Goal: Task Accomplishment & Management: Manage account settings

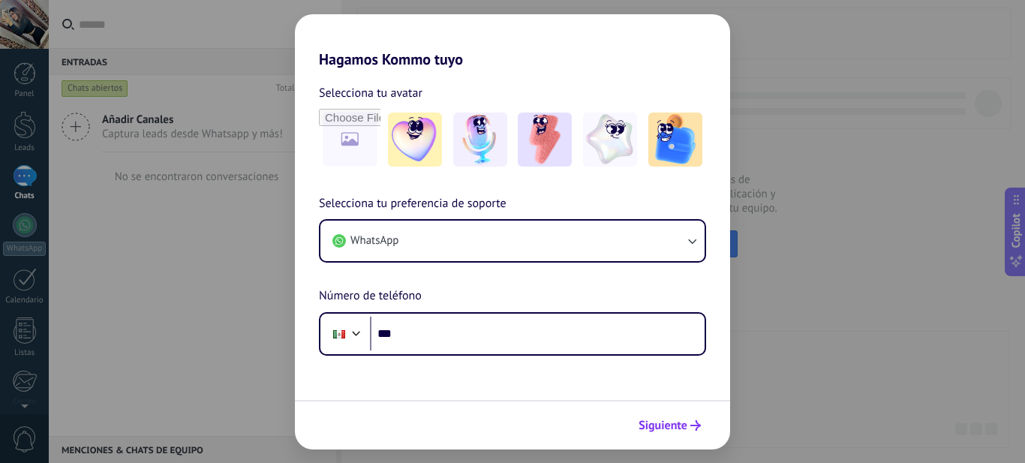
click at [682, 429] on span "Siguiente" at bounding box center [662, 425] width 49 height 11
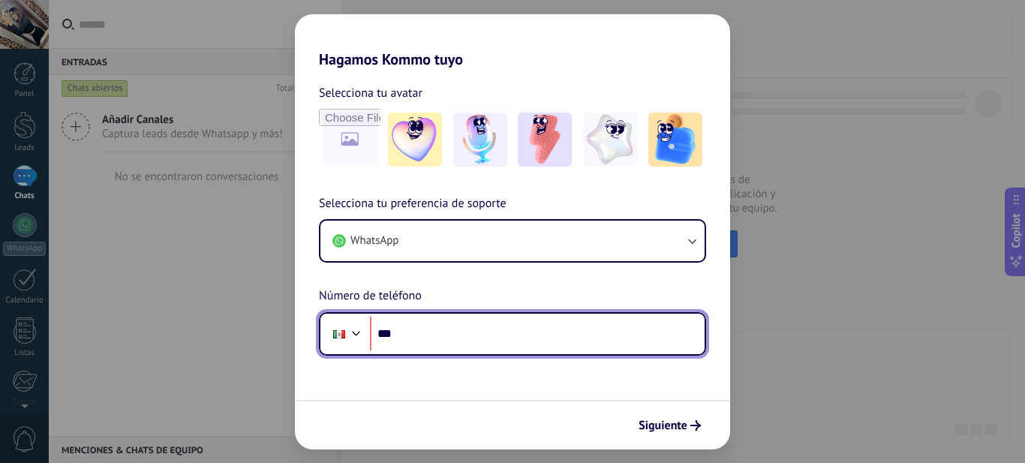
click at [425, 330] on input "***" at bounding box center [537, 334] width 335 height 35
type input "**********"
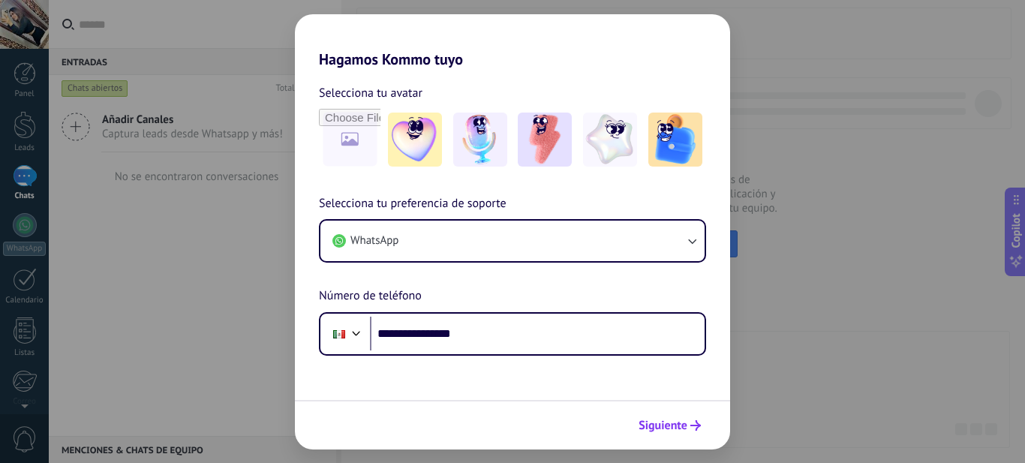
click at [678, 422] on span "Siguiente" at bounding box center [662, 425] width 49 height 11
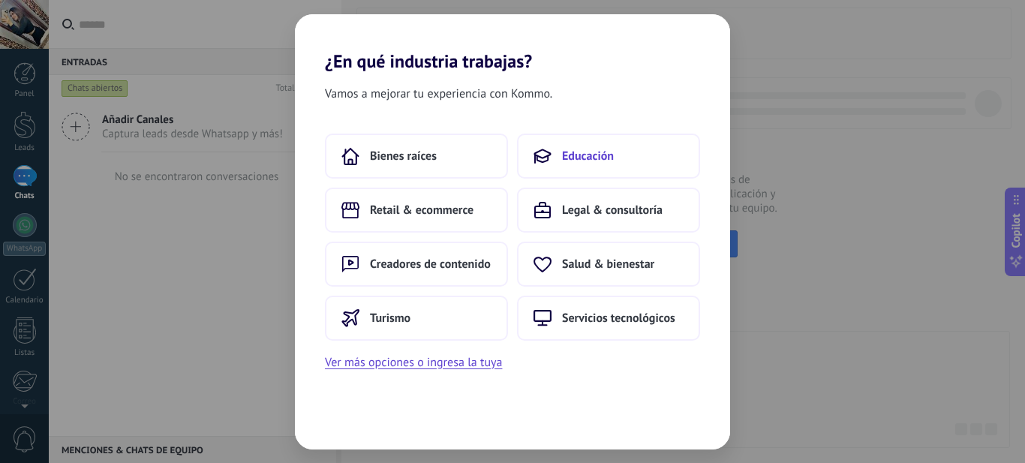
click at [599, 153] on span "Educación" at bounding box center [588, 156] width 52 height 15
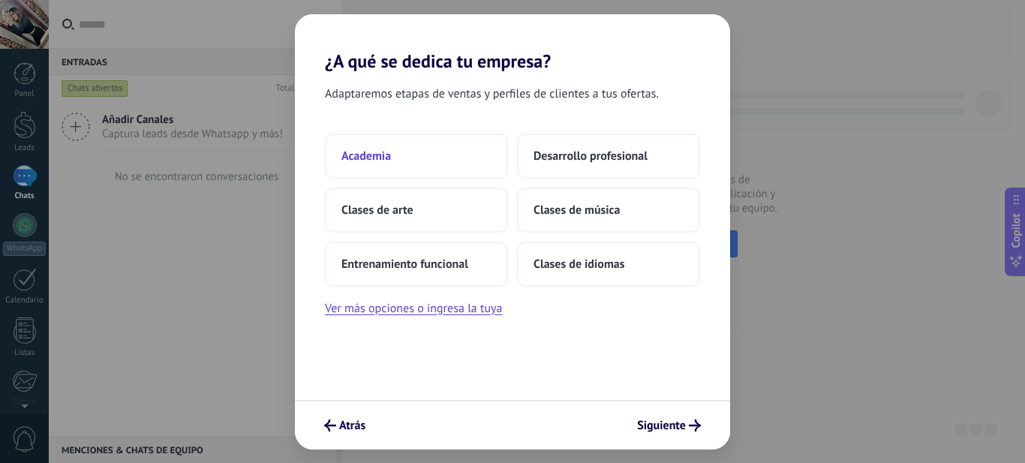
click at [377, 154] on span "Academia" at bounding box center [366, 156] width 50 height 15
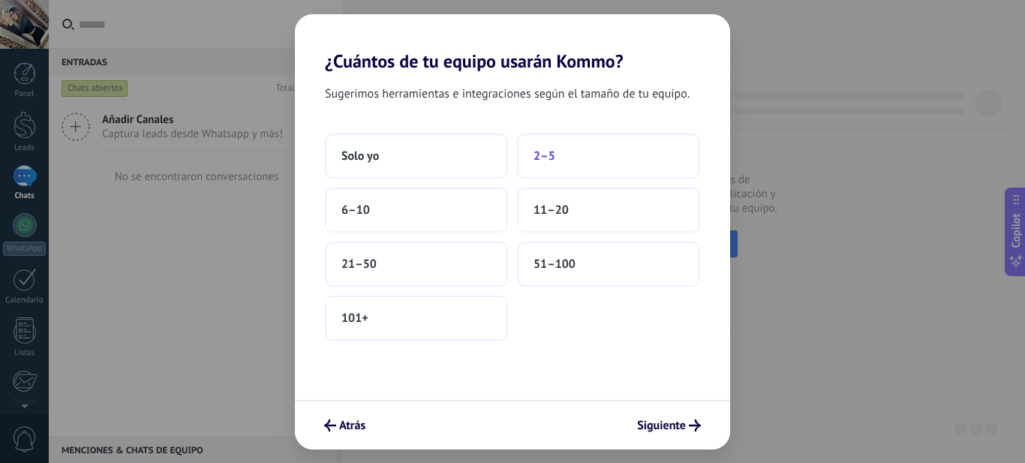
click at [551, 161] on span "2–5" at bounding box center [544, 156] width 22 height 15
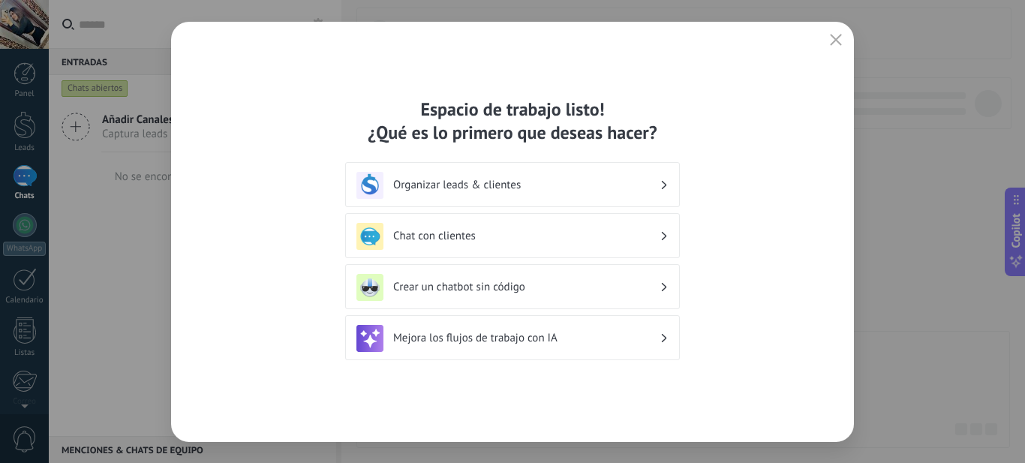
click at [466, 186] on h3 "Organizar leads & clientes" at bounding box center [526, 185] width 266 height 14
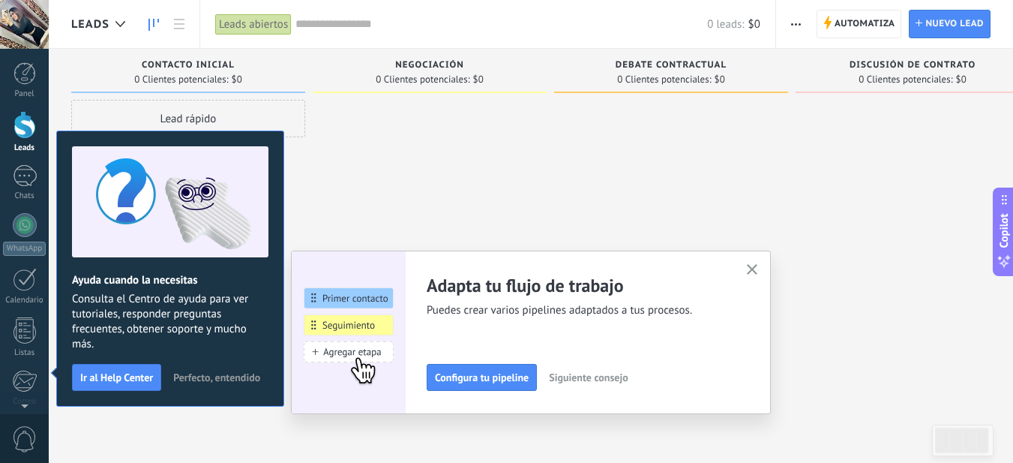
click at [194, 374] on span "Perfecto, entendido" at bounding box center [216, 377] width 87 height 11
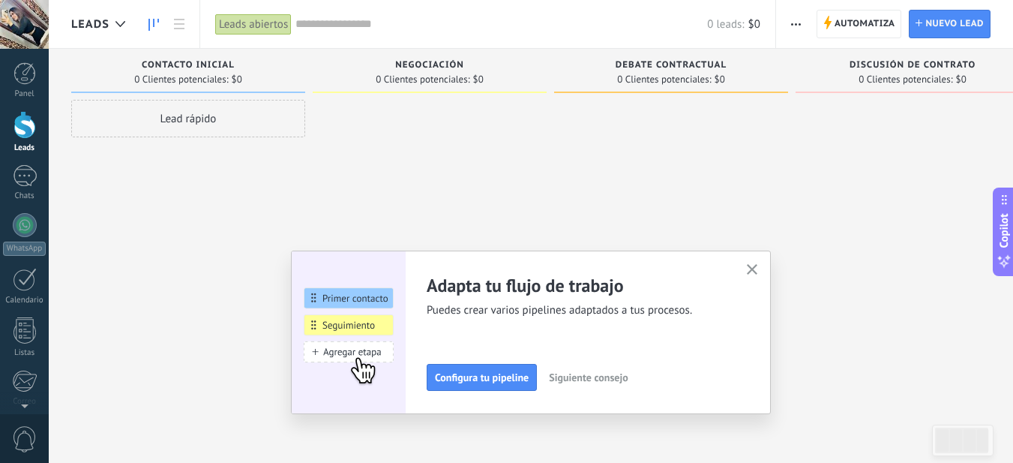
click at [755, 268] on use "button" at bounding box center [752, 269] width 11 height 11
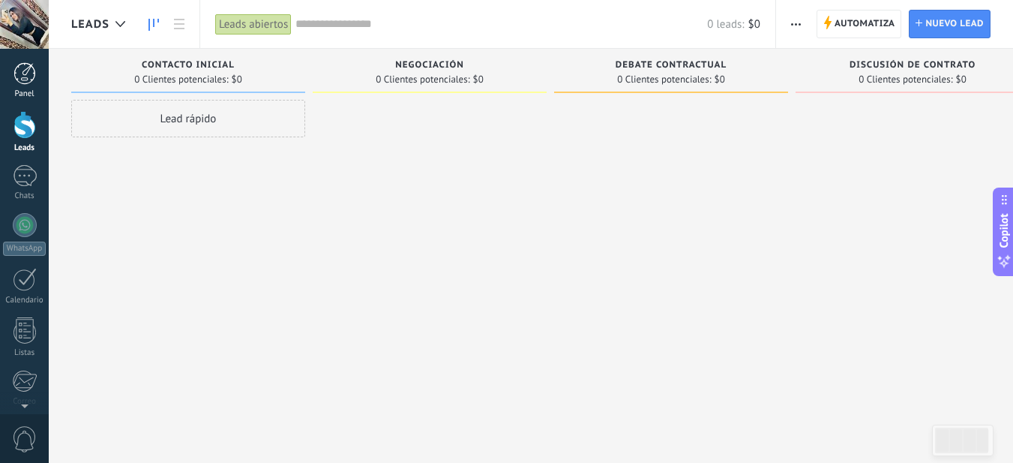
click at [17, 73] on div at bounding box center [25, 73] width 23 height 23
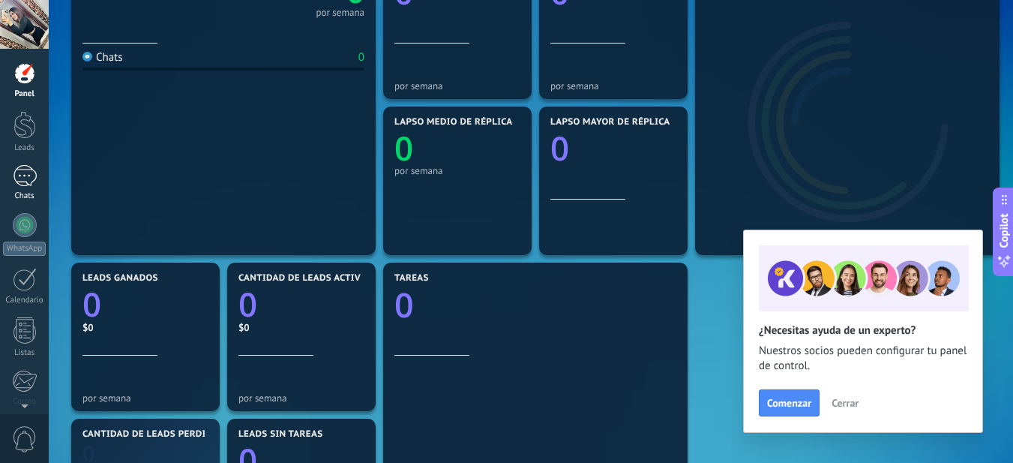
scroll to position [270, 0]
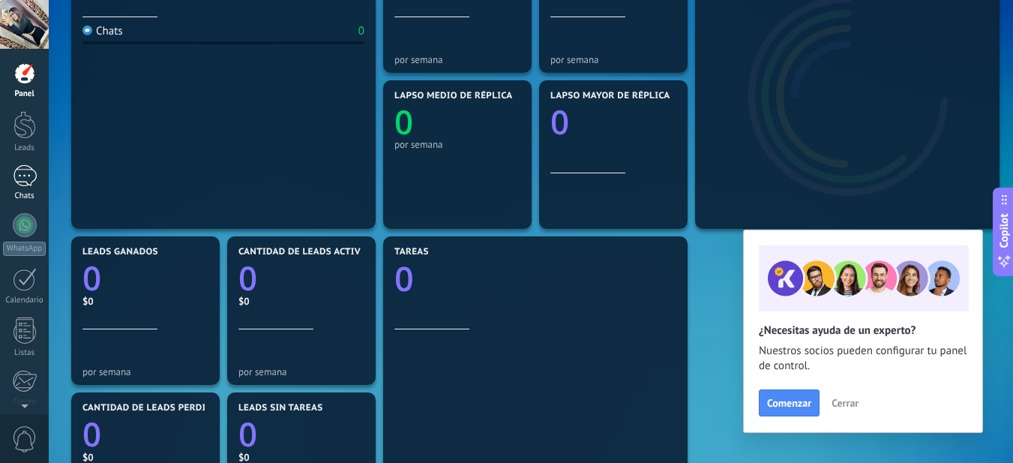
click at [34, 183] on div at bounding box center [25, 176] width 24 height 22
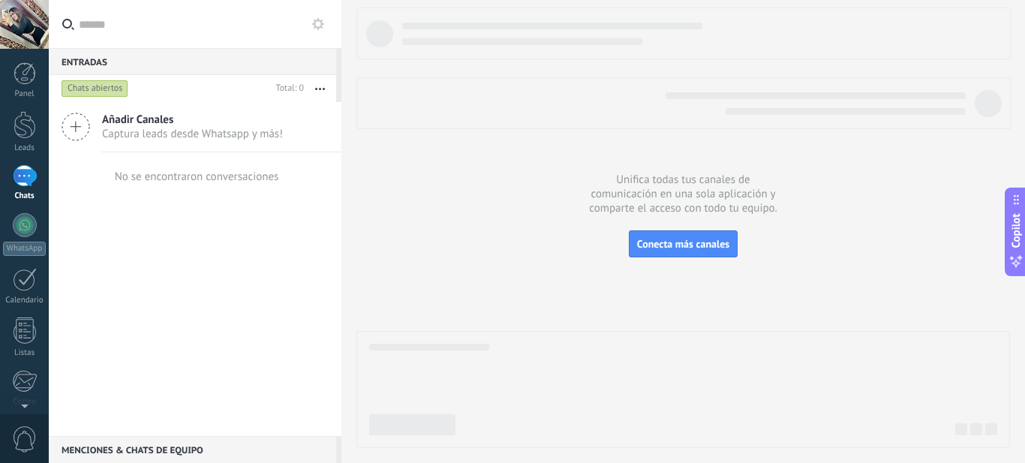
click at [107, 91] on div "Chats abiertos" at bounding box center [95, 89] width 67 height 18
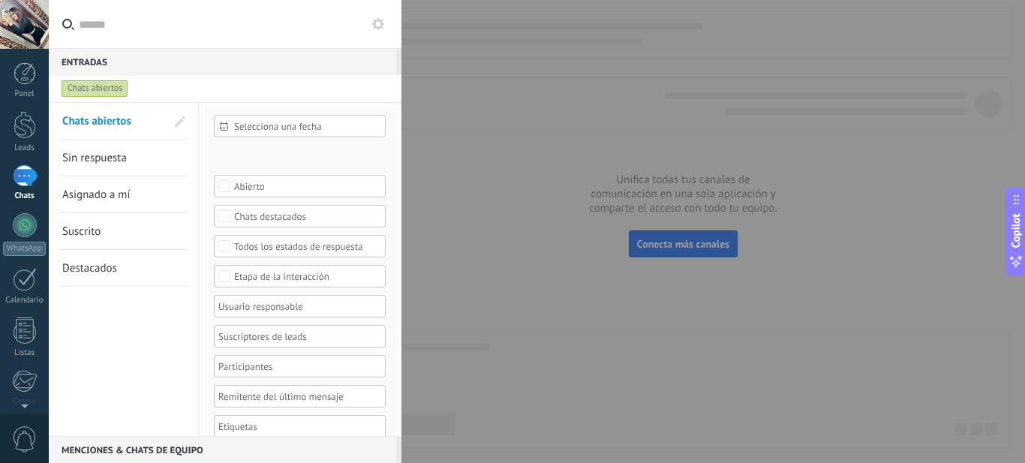
click at [113, 86] on div "Chats abiertos" at bounding box center [95, 89] width 67 height 18
click at [431, 230] on div at bounding box center [512, 231] width 1025 height 463
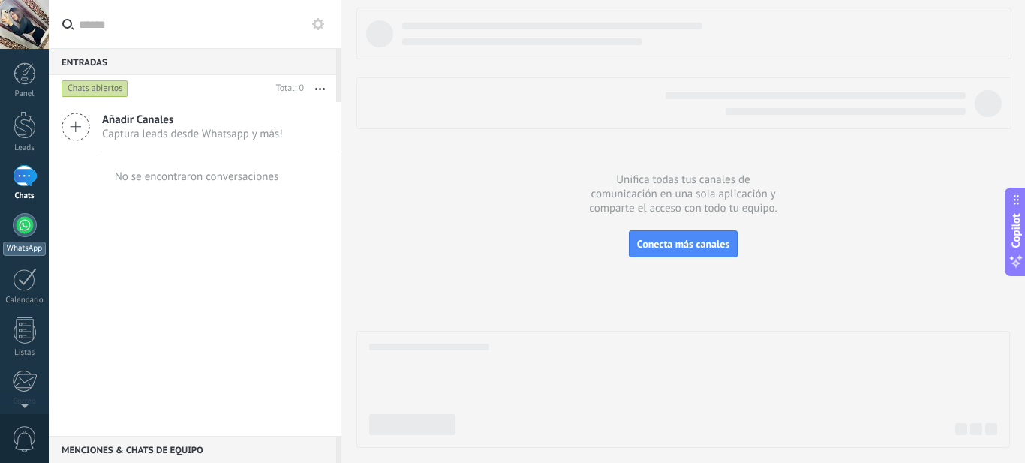
click at [32, 227] on div at bounding box center [25, 225] width 24 height 24
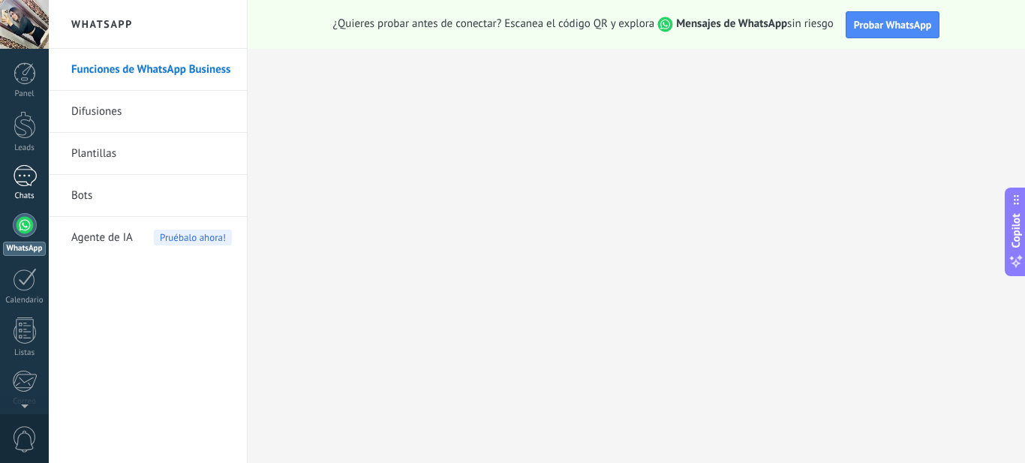
click at [30, 183] on div at bounding box center [25, 176] width 24 height 22
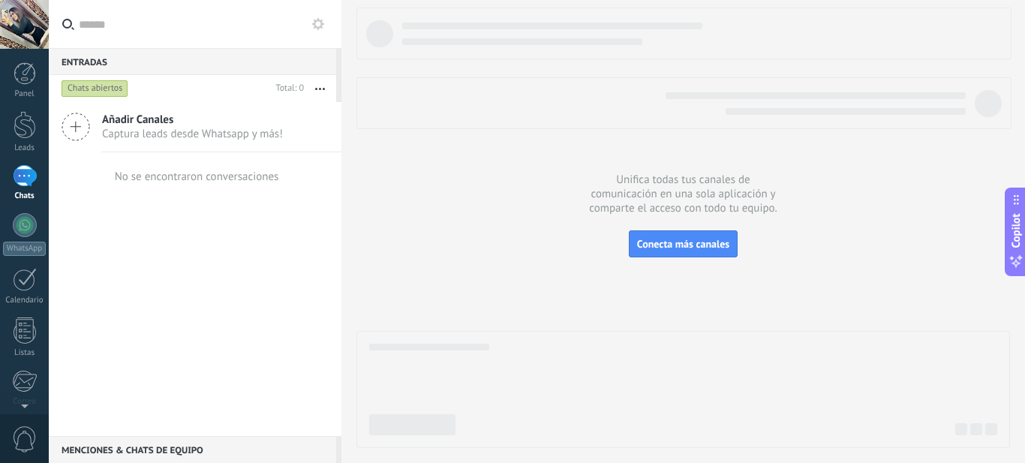
click at [40, 29] on div at bounding box center [24, 24] width 49 height 49
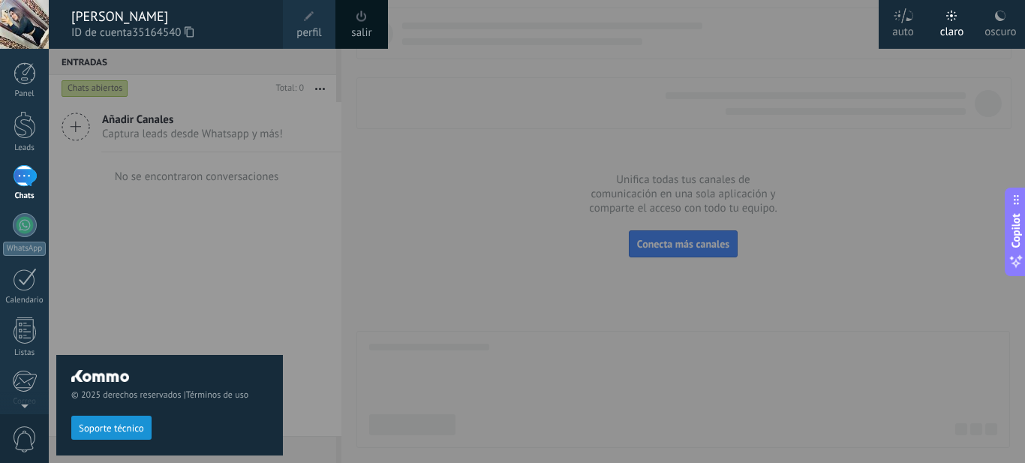
click at [291, 190] on div at bounding box center [561, 231] width 1025 height 463
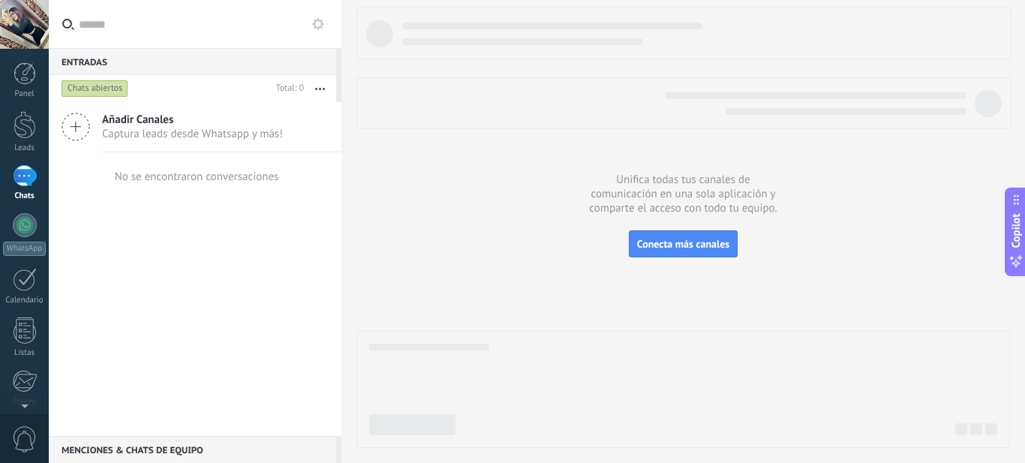
click at [317, 32] on button at bounding box center [318, 24] width 18 height 18
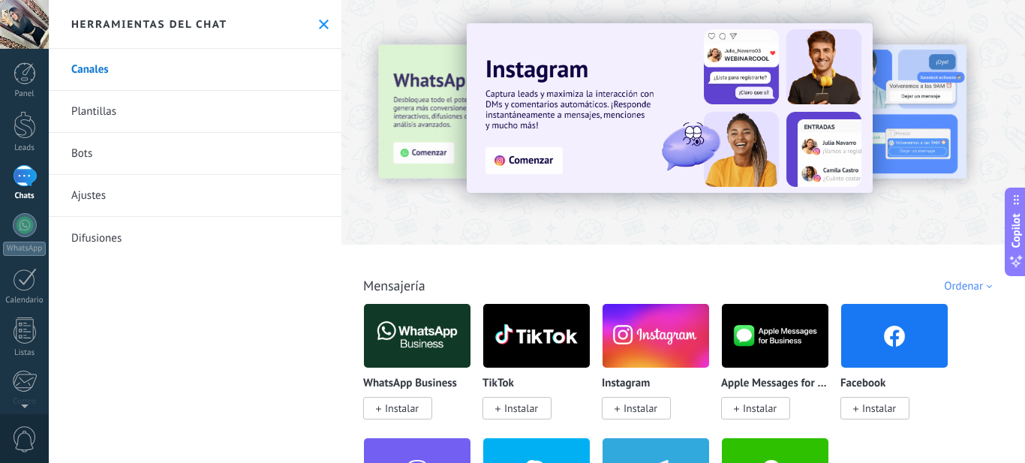
click at [732, 260] on div "Todo Bandeja de entrada Soluciones de IA Automatizaciones Fuentes de leads Inst…" at bounding box center [683, 269] width 674 height 49
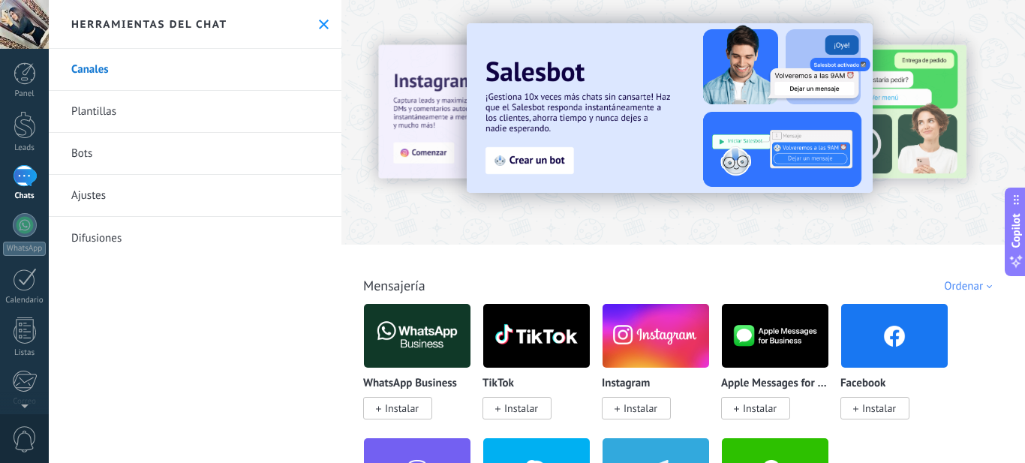
click at [848, 245] on div "Todo Bandeja de entrada Soluciones de IA Automatizaciones Fuentes de leads Inst…" at bounding box center [683, 269] width 674 height 49
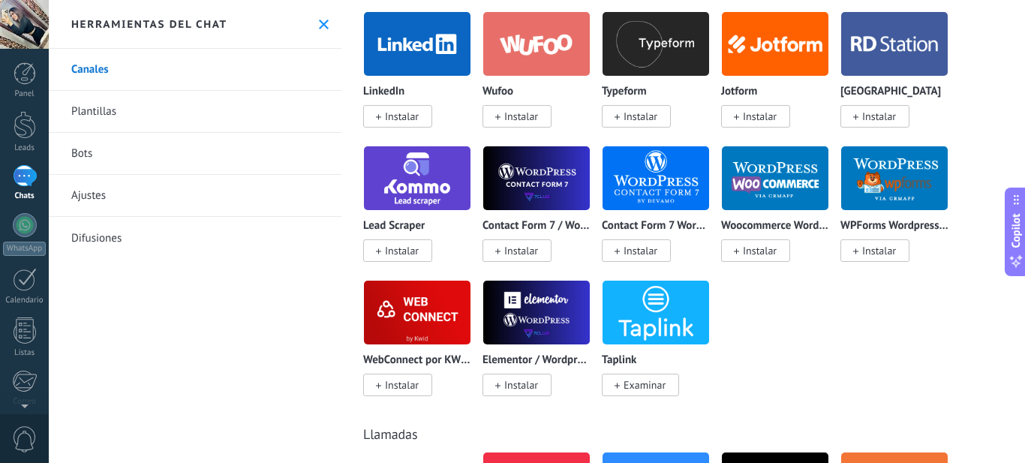
scroll to position [1575, 0]
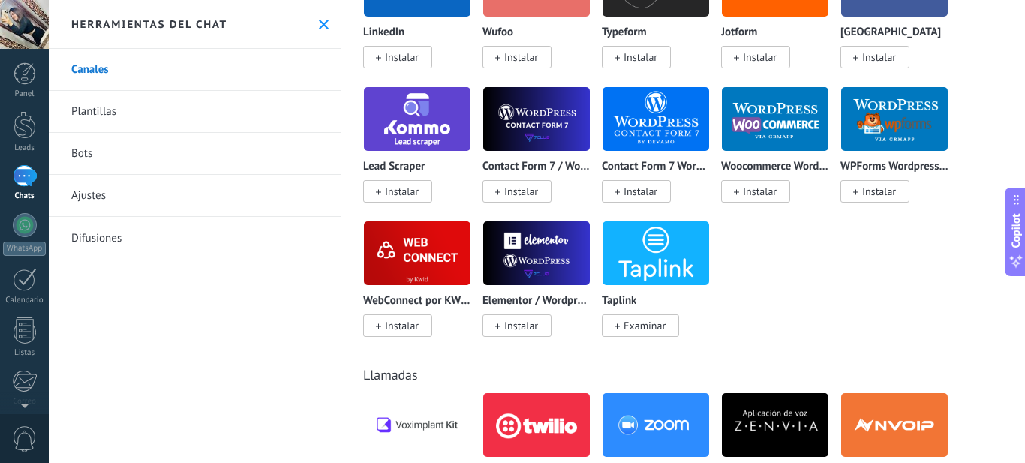
click at [17, 28] on div at bounding box center [24, 24] width 49 height 49
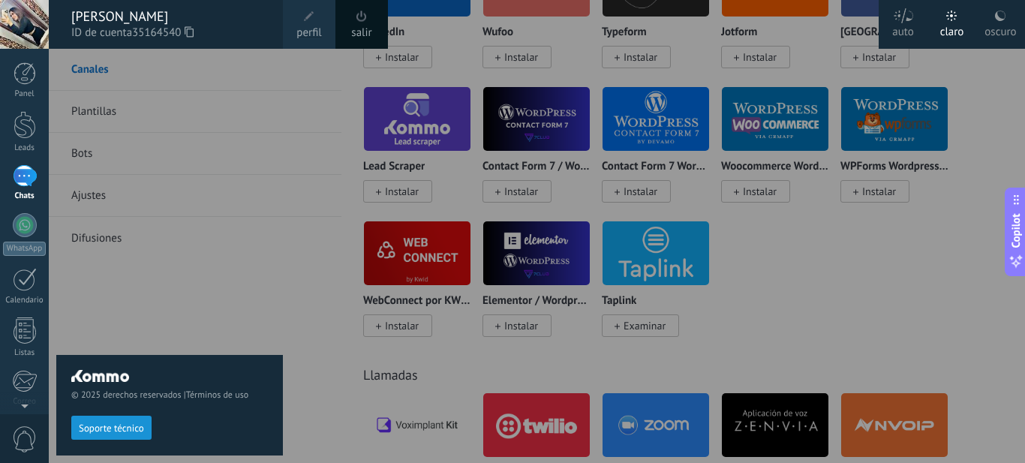
click at [145, 283] on div "© 2025 derechos reservados | Términos de uso Soporte técnico" at bounding box center [169, 256] width 227 height 414
click at [171, 244] on div "© 2025 derechos reservados | Términos de uso Soporte técnico" at bounding box center [169, 256] width 227 height 414
click at [986, 170] on div at bounding box center [561, 231] width 1025 height 463
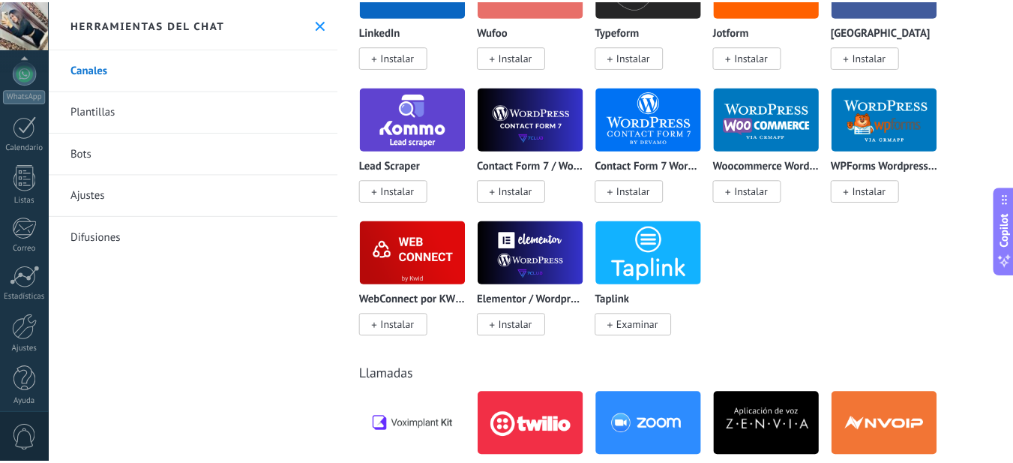
scroll to position [161, 0]
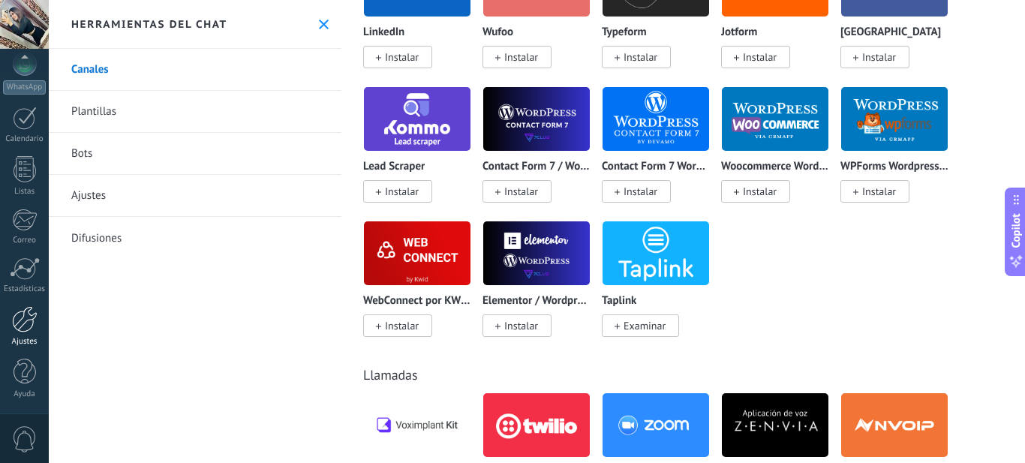
drag, startPoint x: 31, startPoint y: 407, endPoint x: 17, endPoint y: 317, distance: 91.1
click at [17, 317] on div at bounding box center [25, 319] width 26 height 26
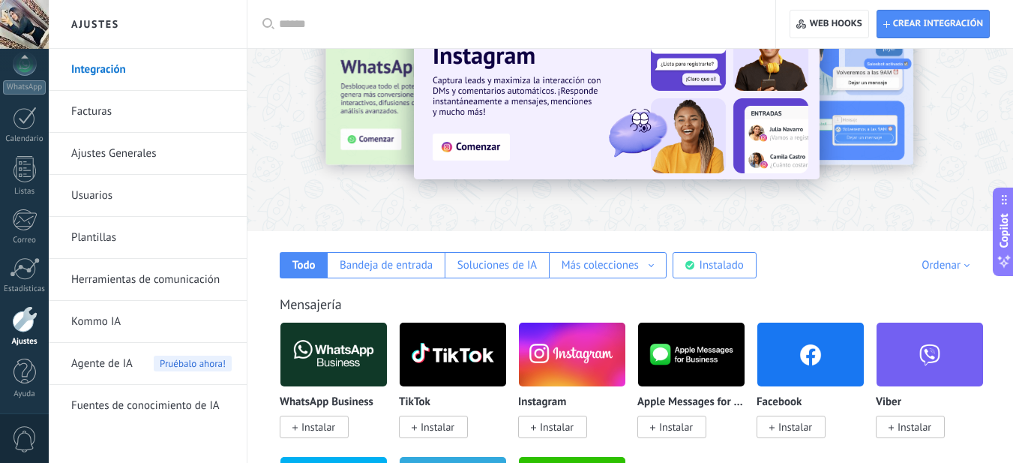
scroll to position [75, 0]
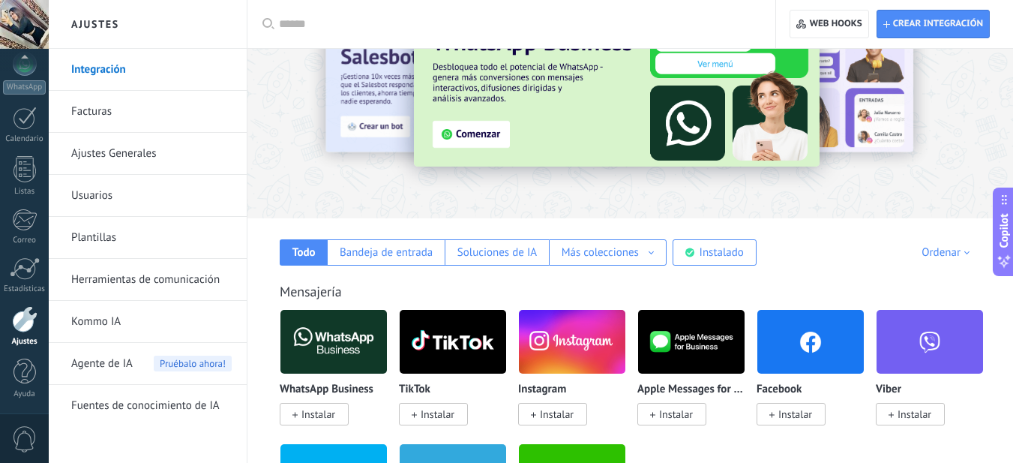
click at [115, 193] on link "Usuarios" at bounding box center [151, 196] width 161 height 42
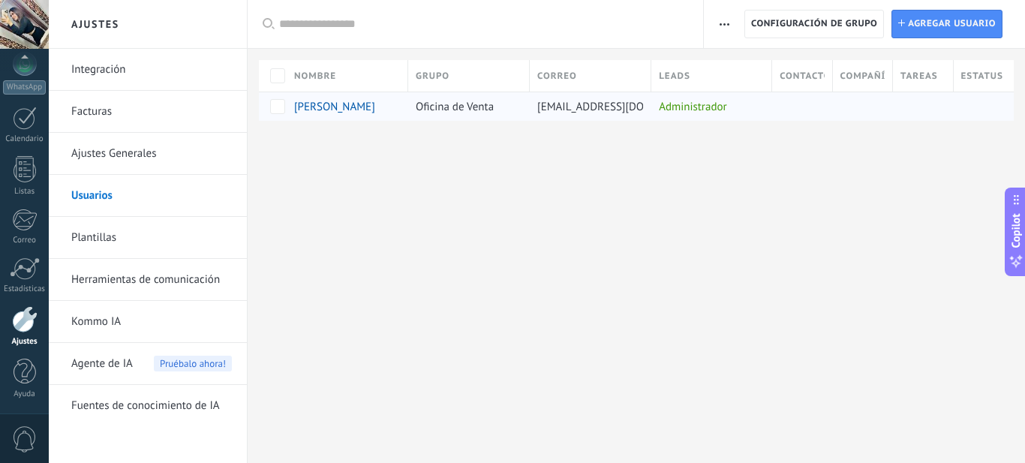
click at [612, 110] on span "[EMAIL_ADDRESS][DOMAIN_NAME]" at bounding box center [622, 107] width 170 height 14
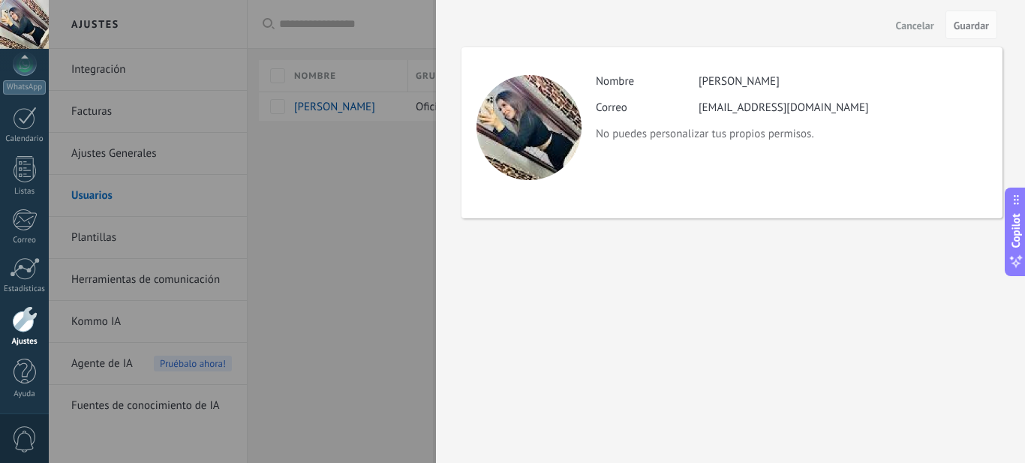
click at [388, 196] on div at bounding box center [512, 231] width 1025 height 463
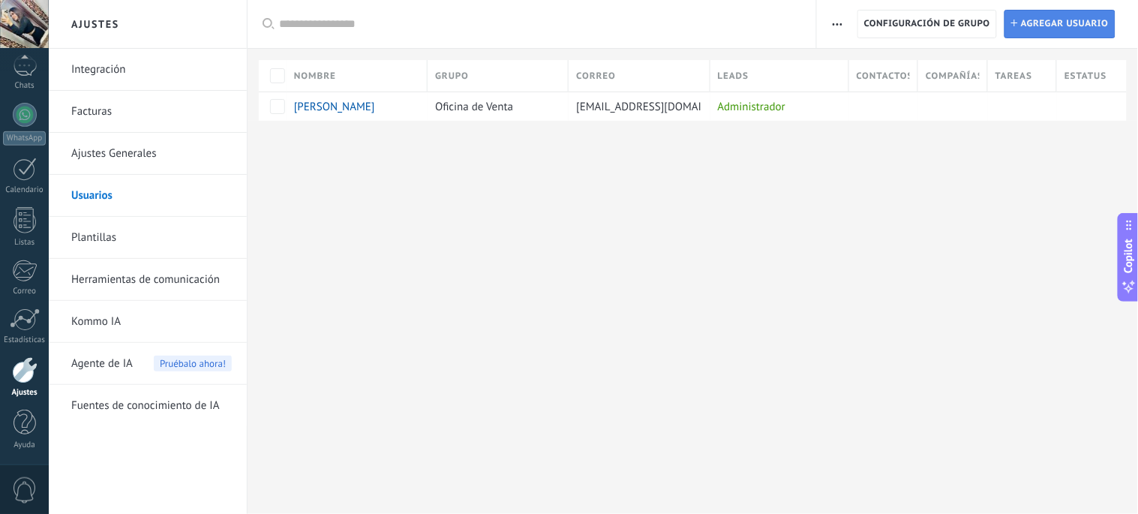
scroll to position [110, 0]
drag, startPoint x: 932, startPoint y: 10, endPoint x: 693, endPoint y: 185, distance: 296.3
click at [693, 185] on div "Ajustes Integración Facturas Ajustes Generales Usuarios Plantillas Herramientas…" at bounding box center [593, 257] width 1089 height 514
click at [1013, 27] on span "Agregar usuario" at bounding box center [1065, 24] width 88 height 27
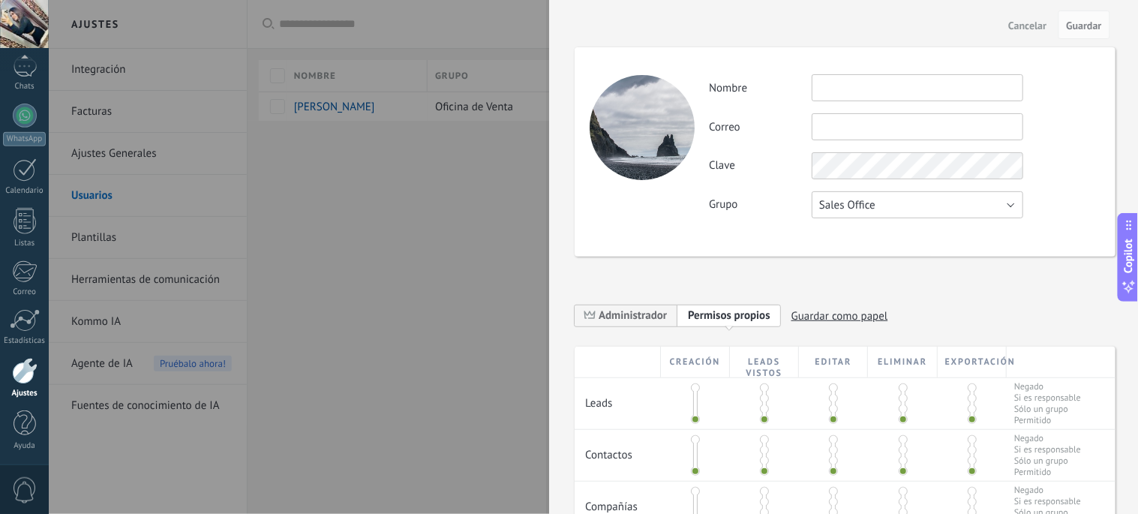
click at [1007, 203] on button "Sales Office" at bounding box center [918, 204] width 212 height 27
click at [827, 85] on input "text" at bounding box center [918, 87] width 212 height 27
click at [1013, 24] on span "Cancelar" at bounding box center [1028, 25] width 38 height 11
click at [1013, 24] on div "**********" at bounding box center [843, 257] width 589 height 514
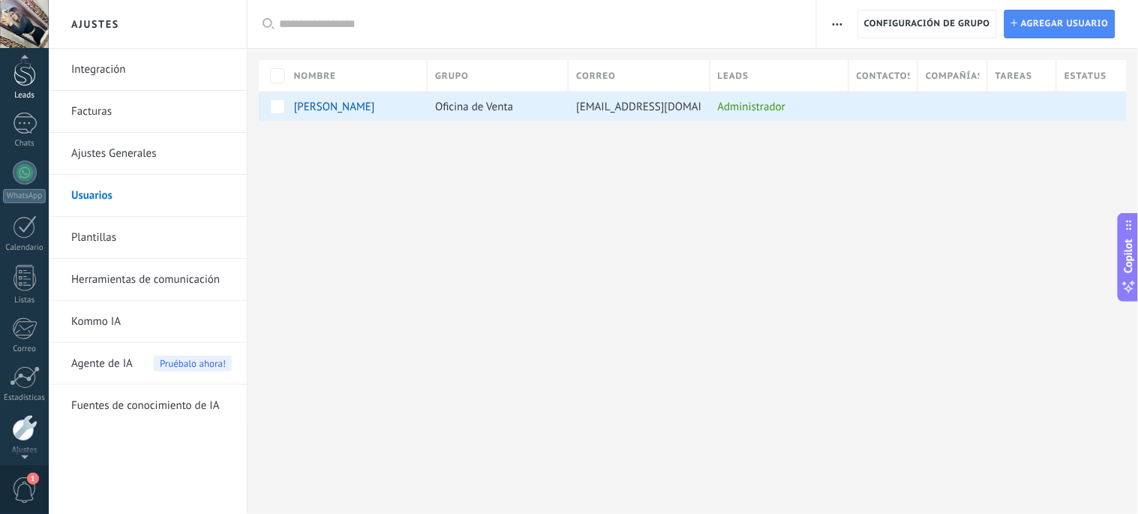
scroll to position [50, 0]
click at [20, 81] on div at bounding box center [25, 76] width 23 height 28
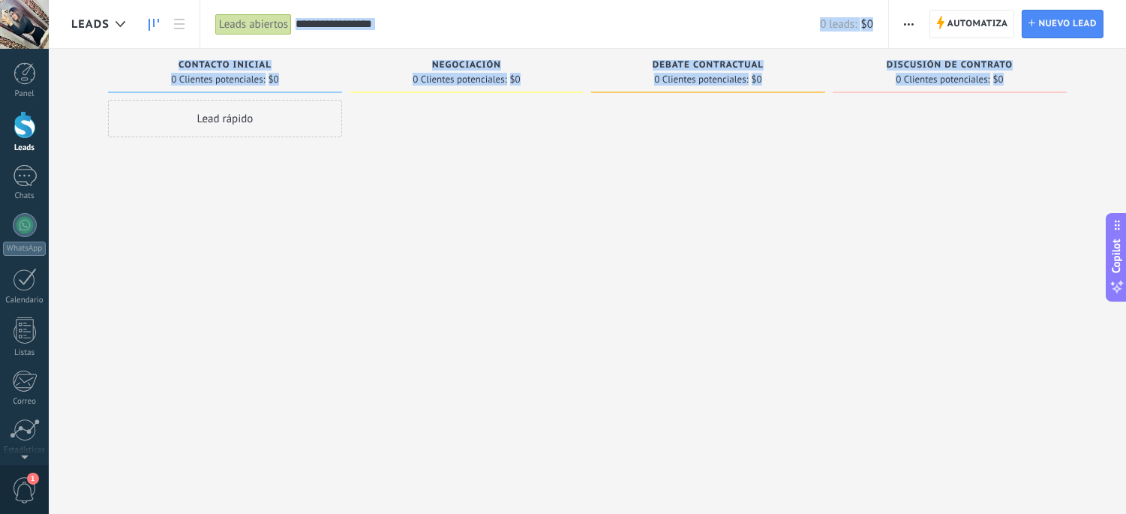
click at [589, 29] on input "text" at bounding box center [558, 25] width 524 height 16
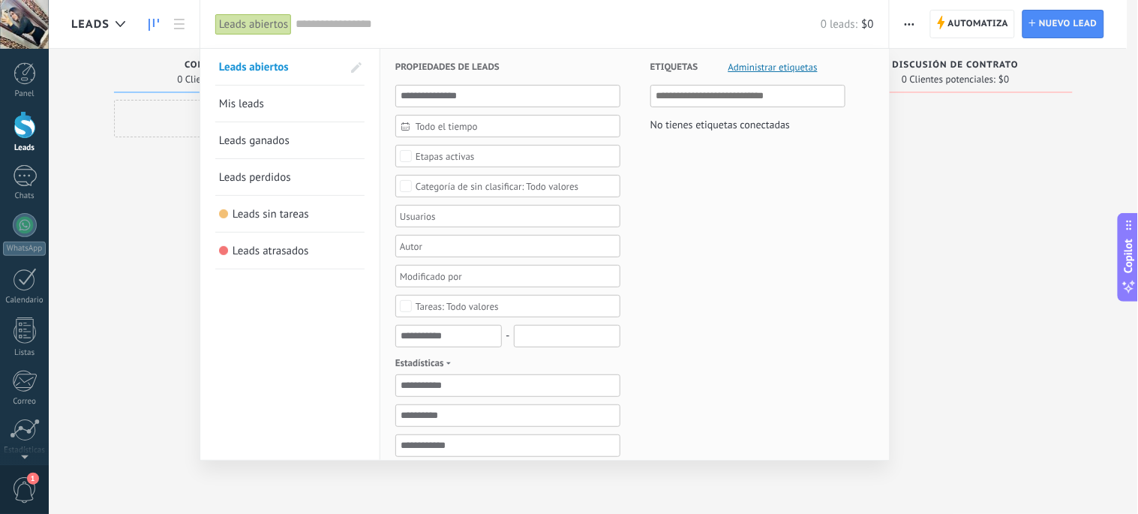
click at [962, 200] on div at bounding box center [569, 257] width 1138 height 514
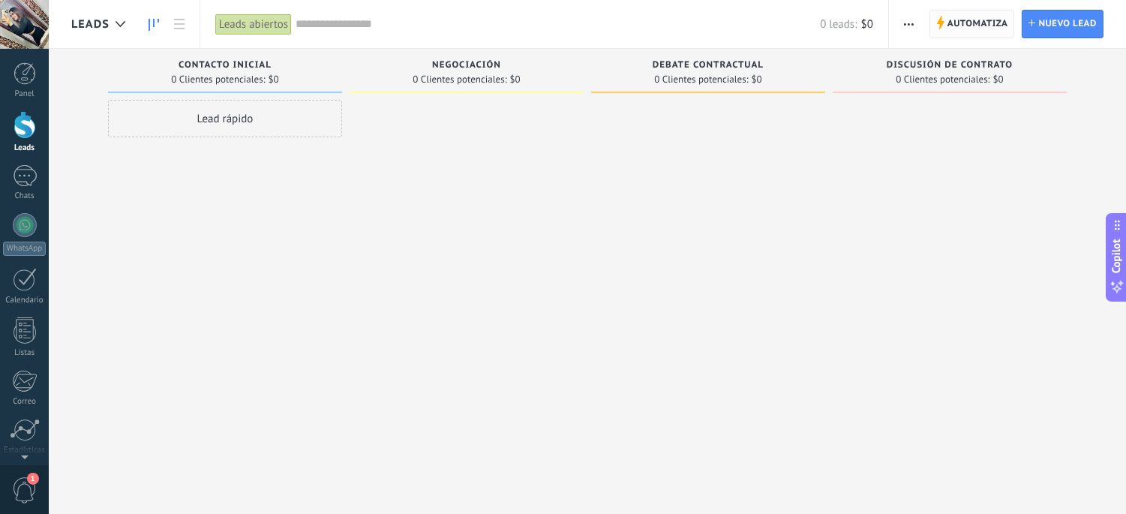
click at [949, 19] on span "Automatiza" at bounding box center [977, 24] width 61 height 27
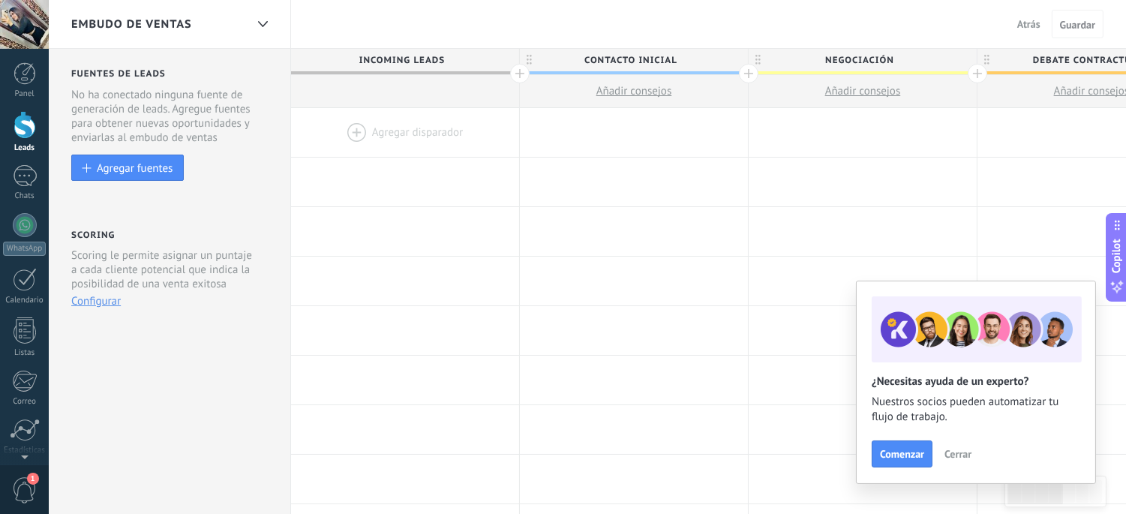
click at [954, 449] on span "Cerrar" at bounding box center [957, 454] width 27 height 11
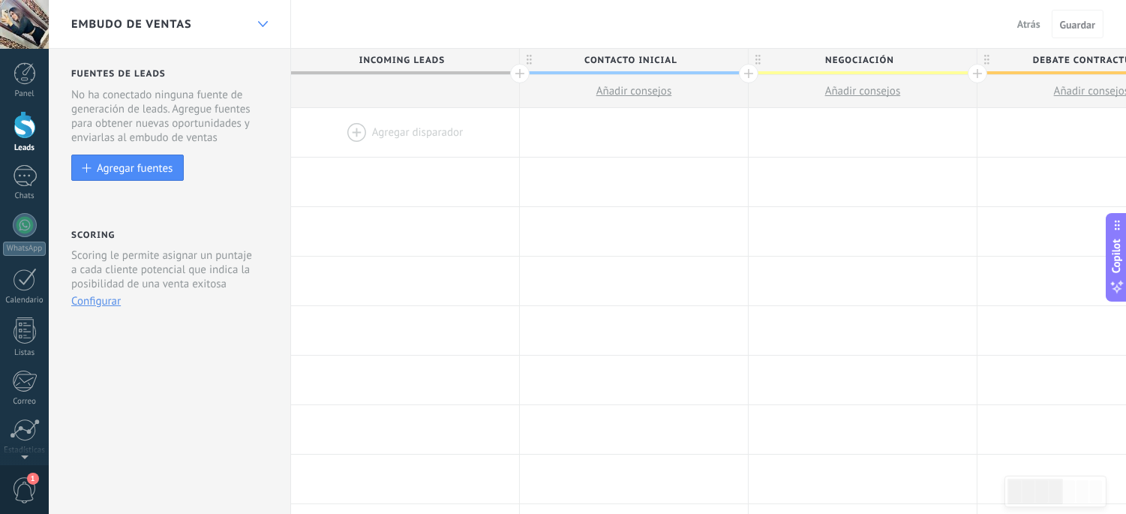
click at [256, 24] on div at bounding box center [263, 24] width 26 height 29
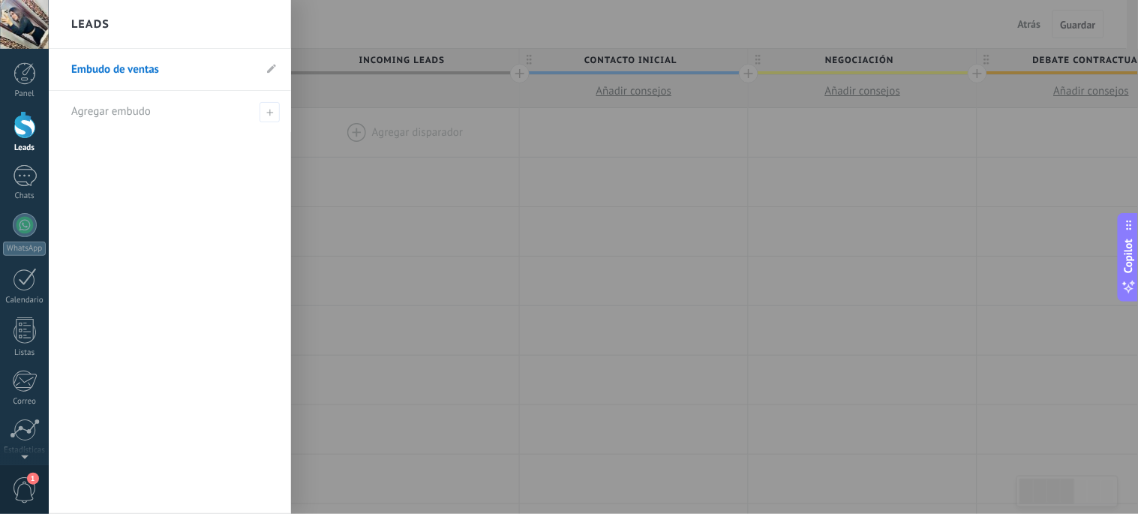
click at [436, 154] on div at bounding box center [618, 257] width 1138 height 514
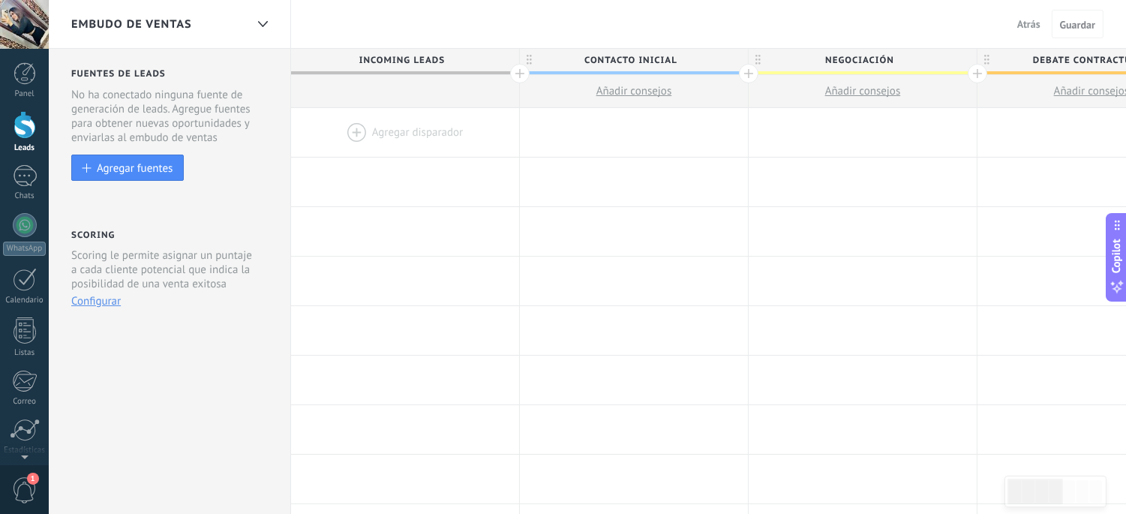
click at [1013, 24] on span "Atrás" at bounding box center [1028, 24] width 23 height 14
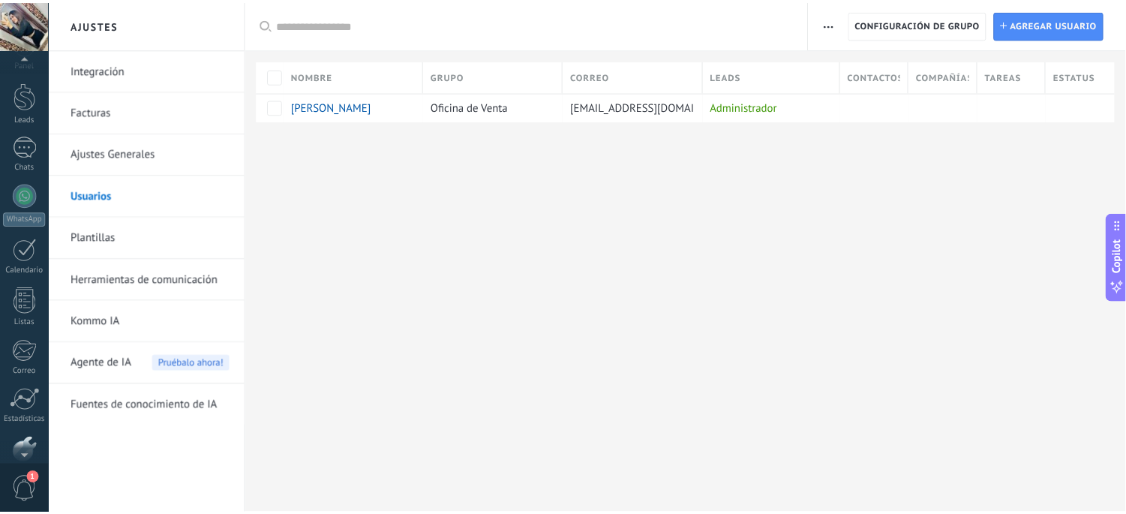
scroll to position [23, 0]
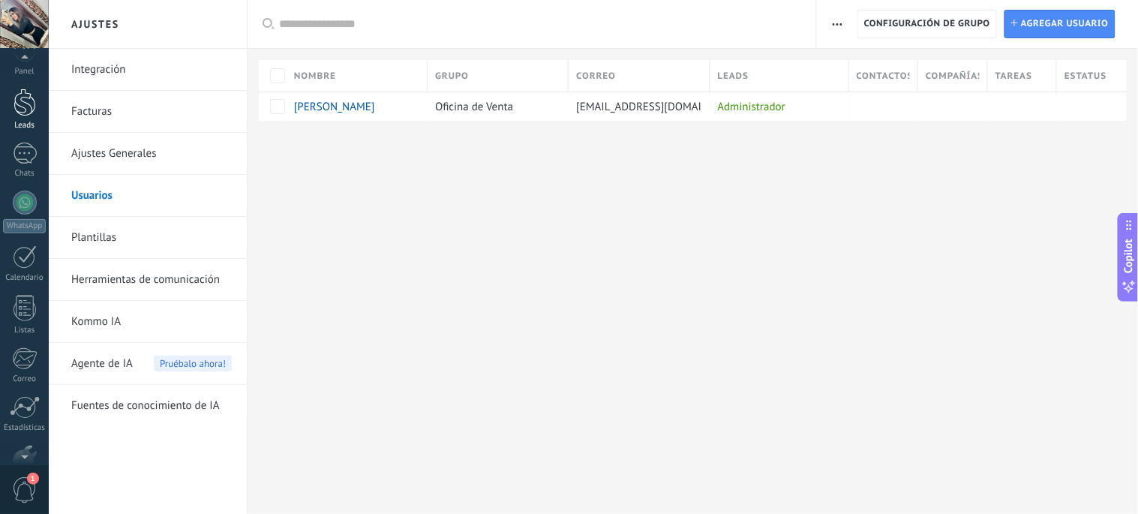
click at [24, 93] on div at bounding box center [25, 103] width 23 height 28
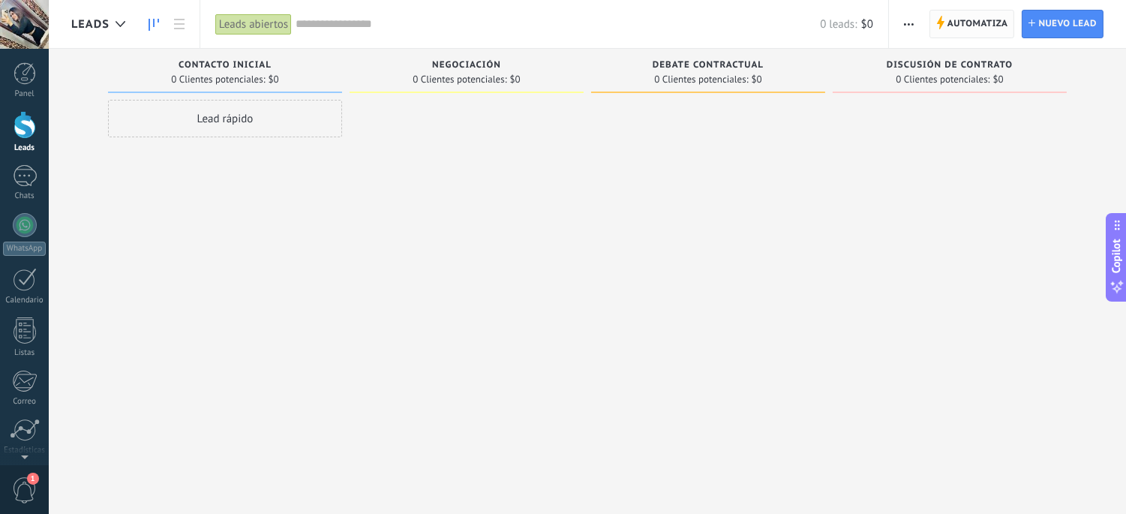
click at [962, 21] on span "Automatiza" at bounding box center [977, 24] width 61 height 27
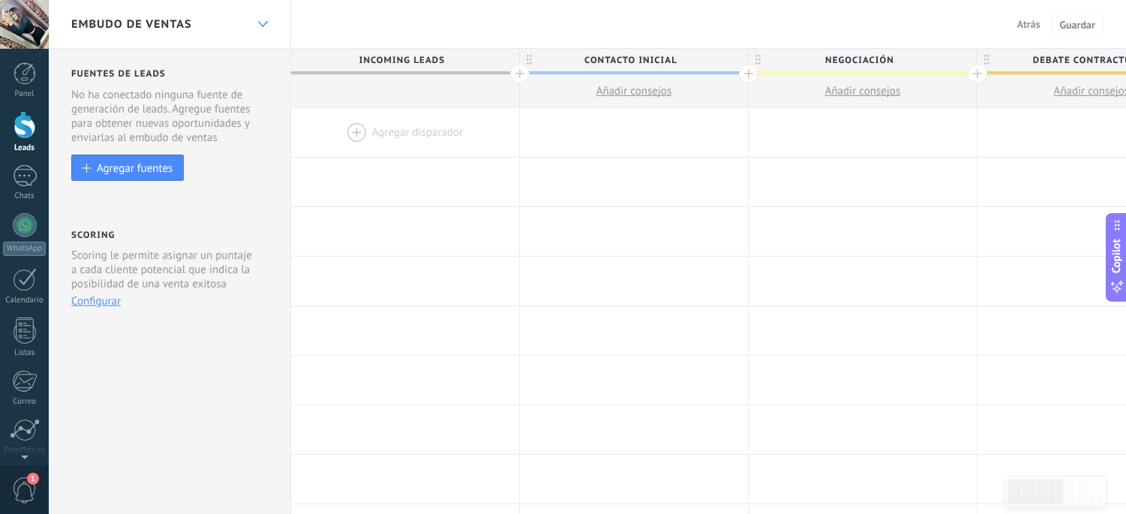
click at [261, 27] on div at bounding box center [263, 24] width 26 height 29
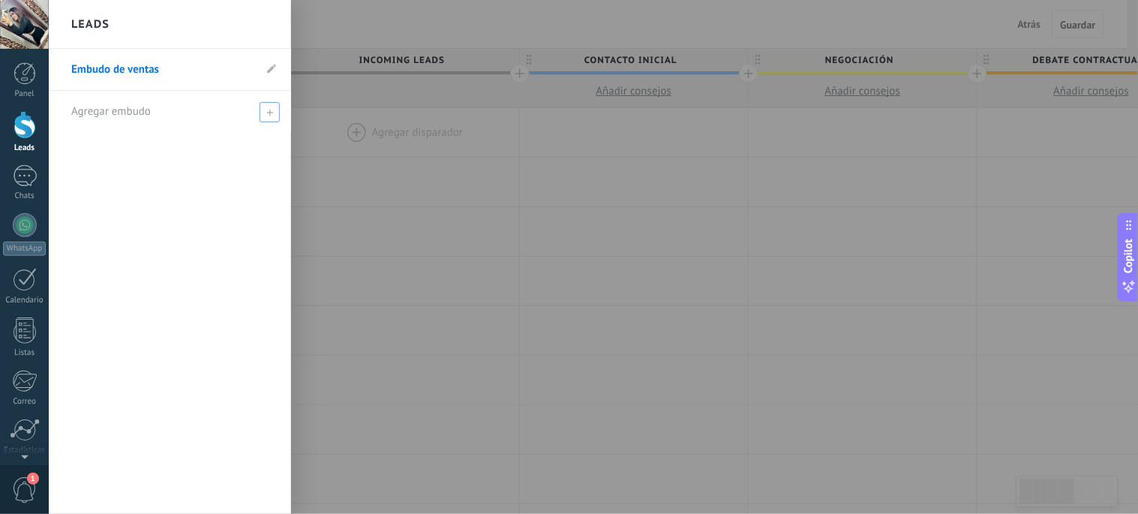
click at [275, 113] on span at bounding box center [270, 112] width 20 height 20
click at [366, 25] on div at bounding box center [618, 257] width 1138 height 514
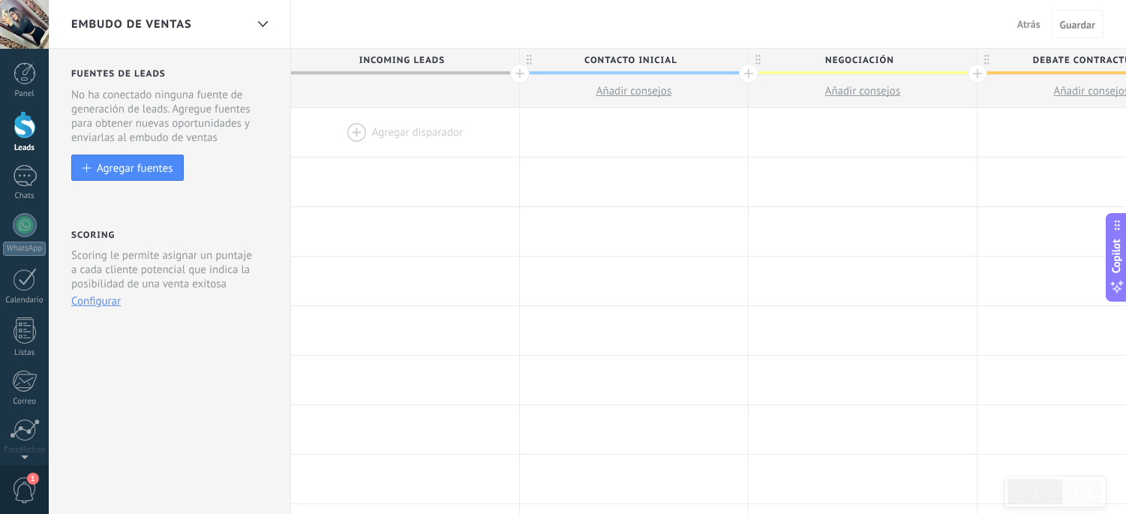
click at [1013, 16] on button "Atrás" at bounding box center [1028, 24] width 35 height 23
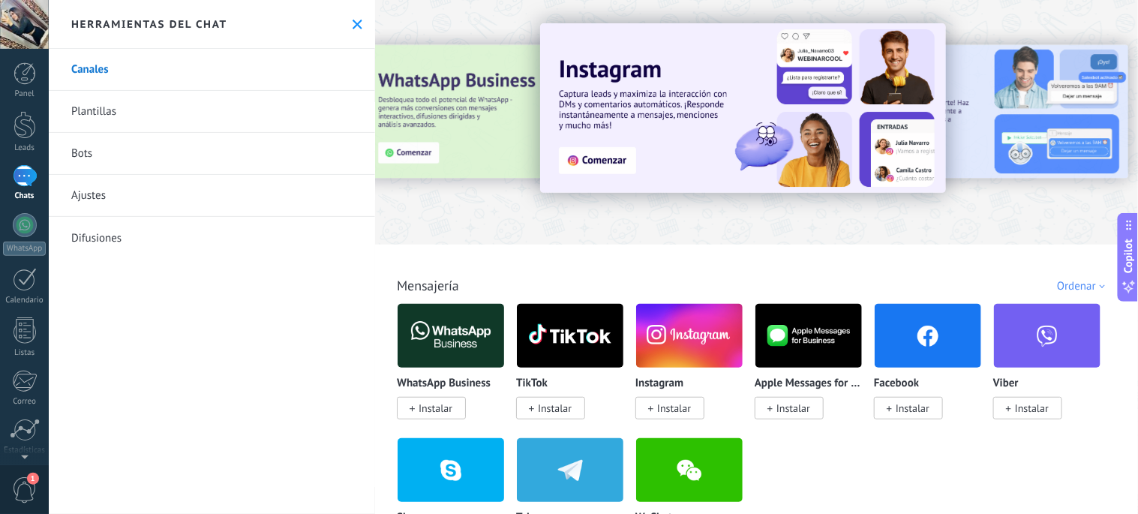
drag, startPoint x: 1133, startPoint y: 20, endPoint x: 1136, endPoint y: 41, distance: 22.0
click at [1013, 27] on div at bounding box center [756, 118] width 763 height 215
click at [1013, 32] on div at bounding box center [756, 118] width 763 height 215
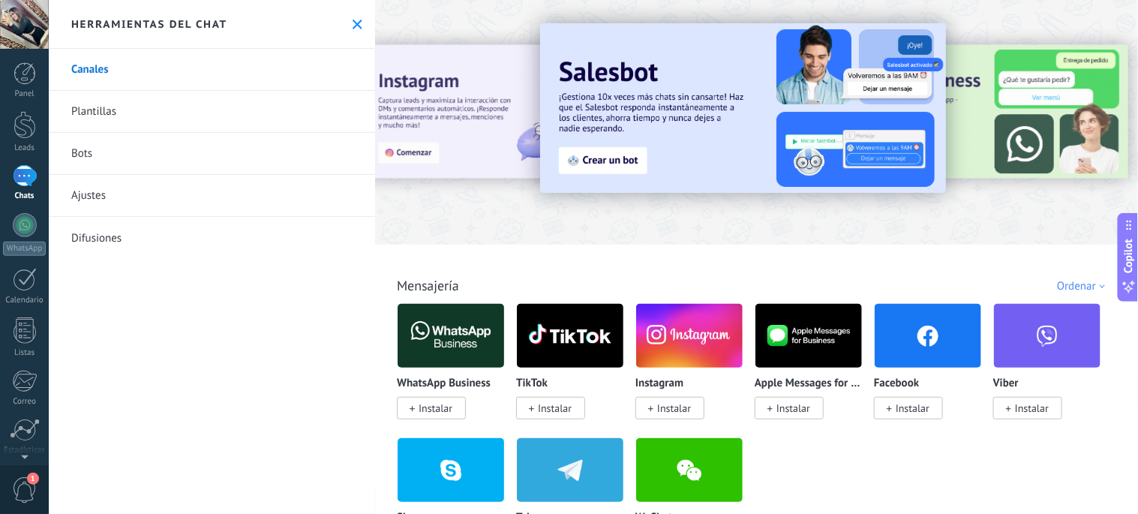
click at [1013, 290] on div "Ordenar" at bounding box center [1083, 286] width 53 height 14
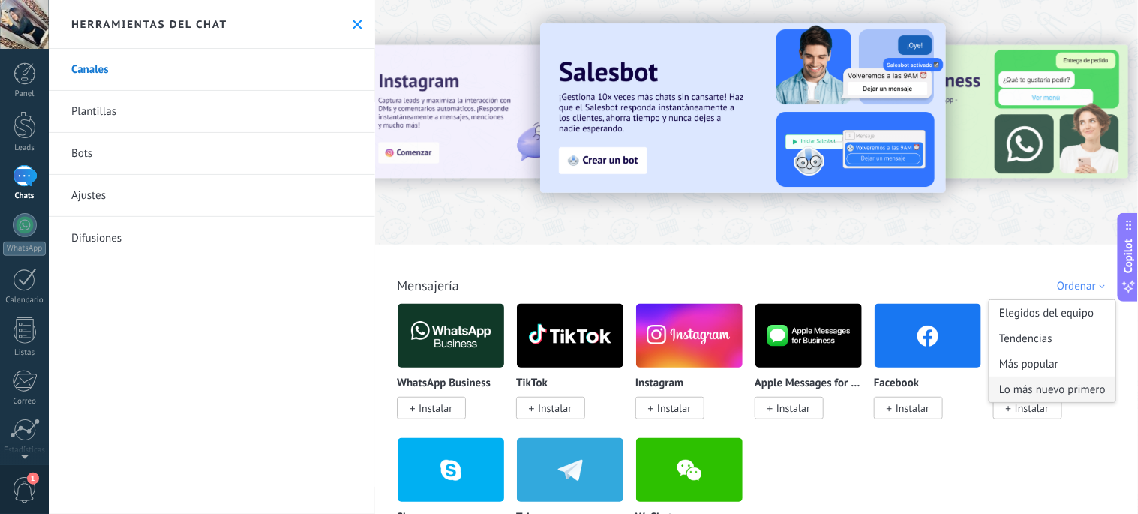
click at [1013, 388] on div "Lo más nuevo primero" at bounding box center [1052, 390] width 126 height 26
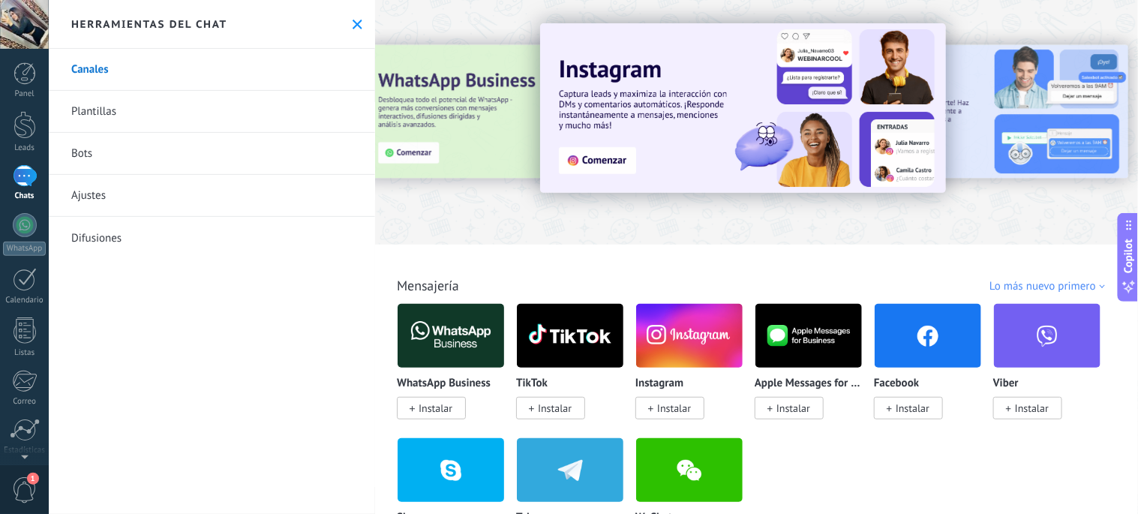
click at [133, 72] on link "Canales" at bounding box center [212, 70] width 326 height 42
click at [355, 28] on icon at bounding box center [358, 25] width 10 height 10
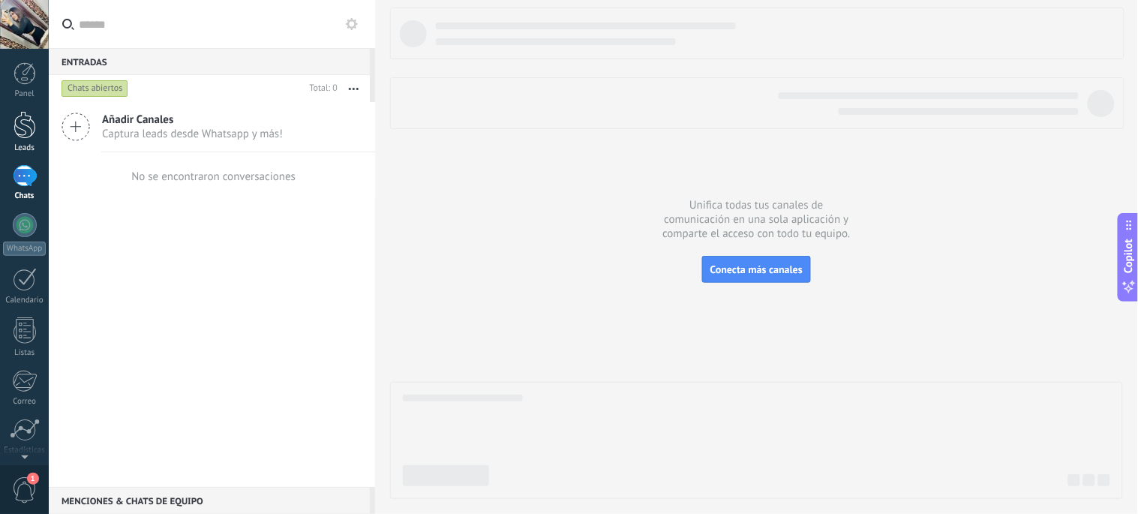
click at [23, 122] on div at bounding box center [25, 125] width 23 height 28
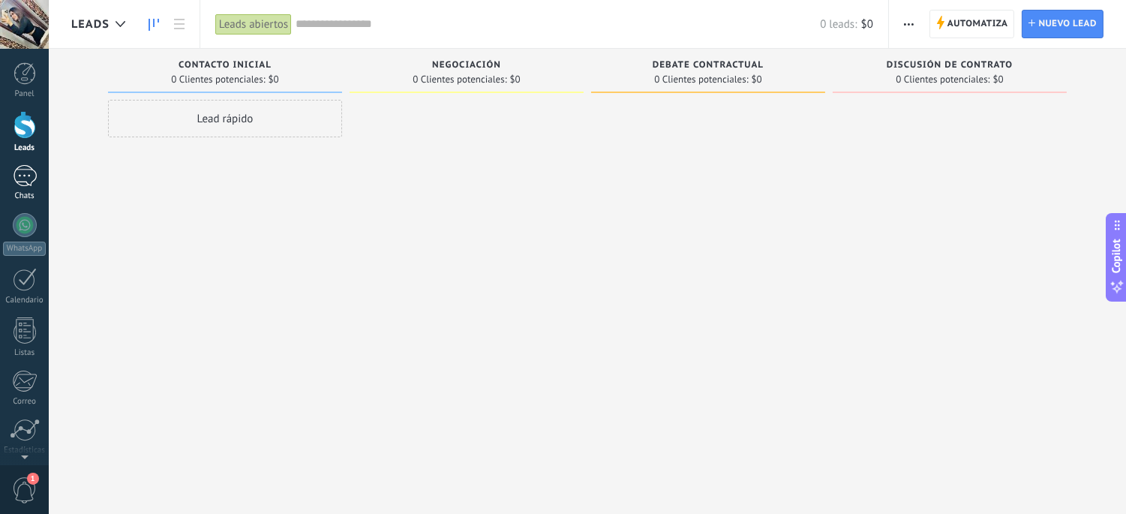
click at [24, 170] on div at bounding box center [25, 176] width 24 height 22
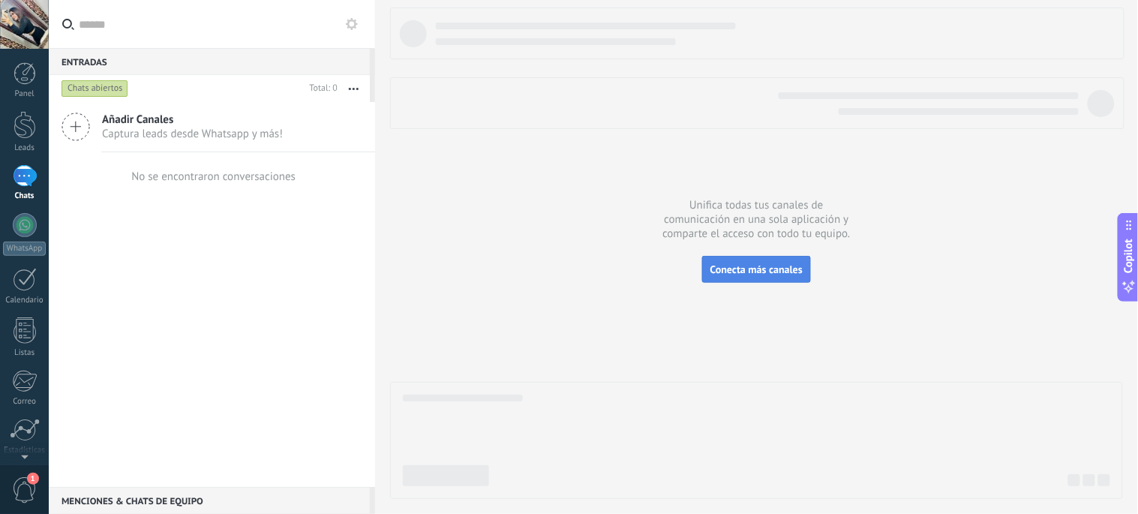
click at [796, 265] on span "Conecta más canales" at bounding box center [756, 270] width 92 height 14
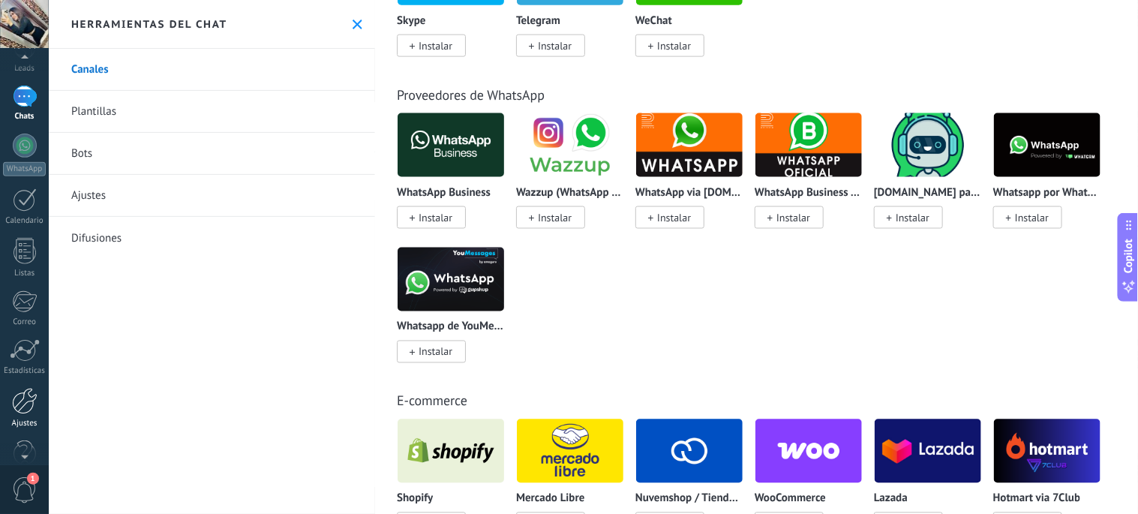
scroll to position [100, 0]
click at [19, 380] on div at bounding box center [25, 381] width 26 height 26
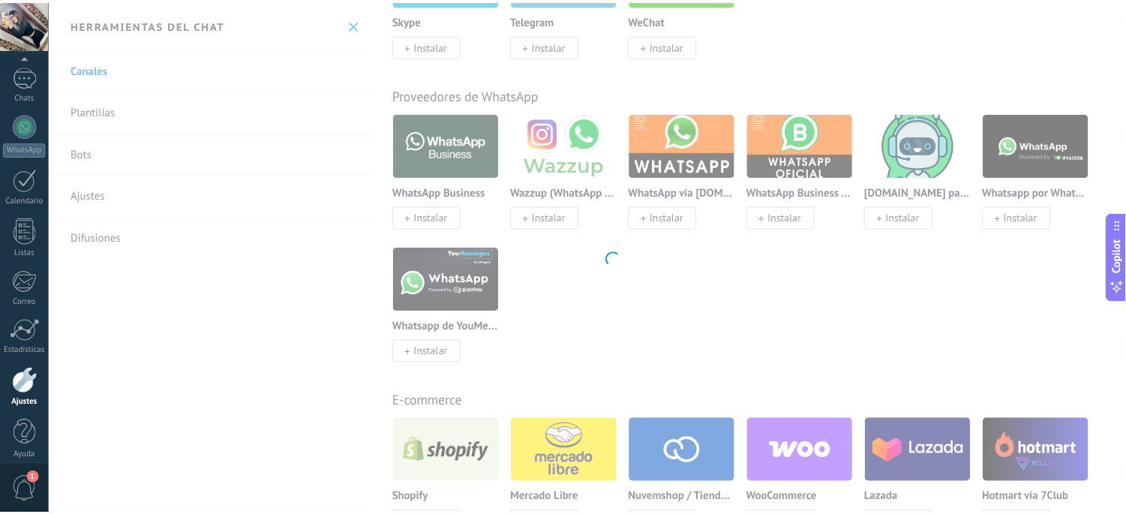
scroll to position [110, 0]
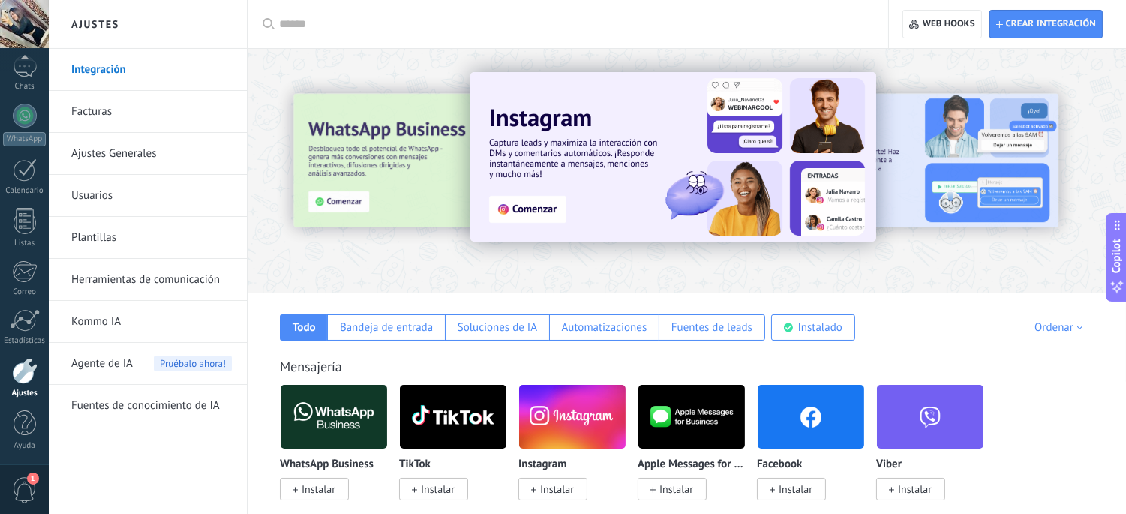
click at [188, 275] on link "Herramientas de comunicación" at bounding box center [151, 280] width 161 height 42
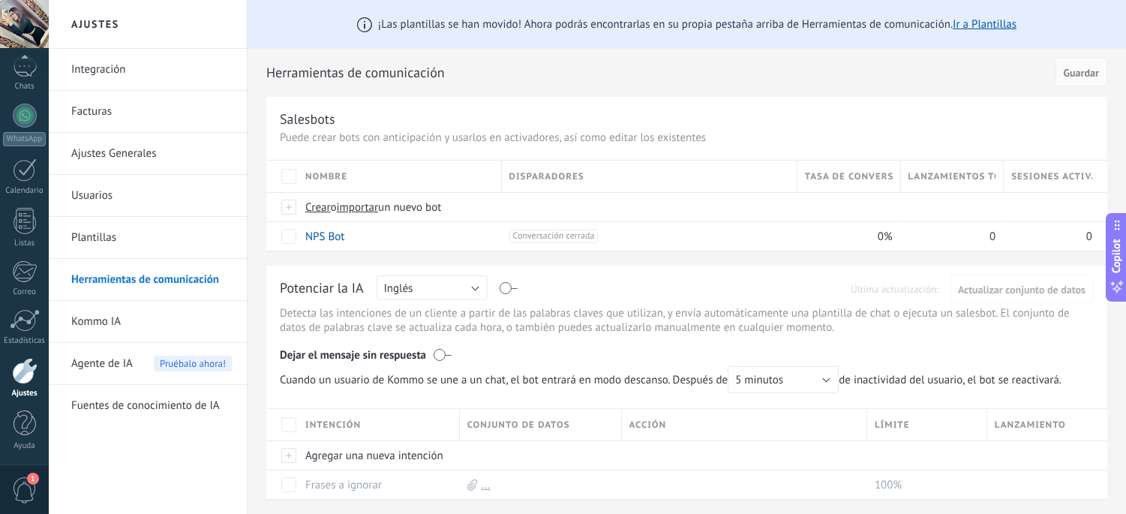
click at [129, 57] on link "Integración" at bounding box center [151, 70] width 161 height 42
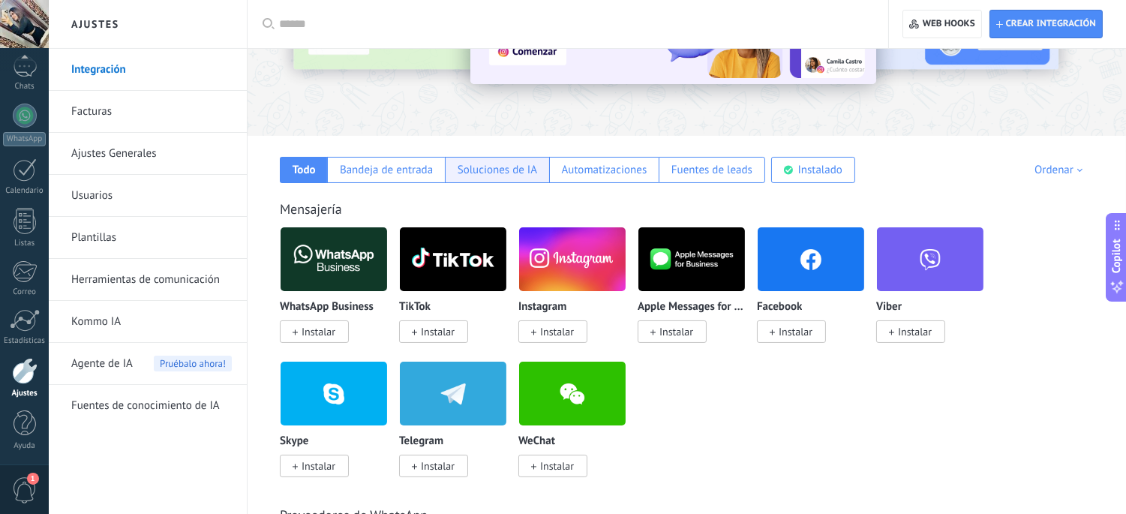
scroll to position [167, 0]
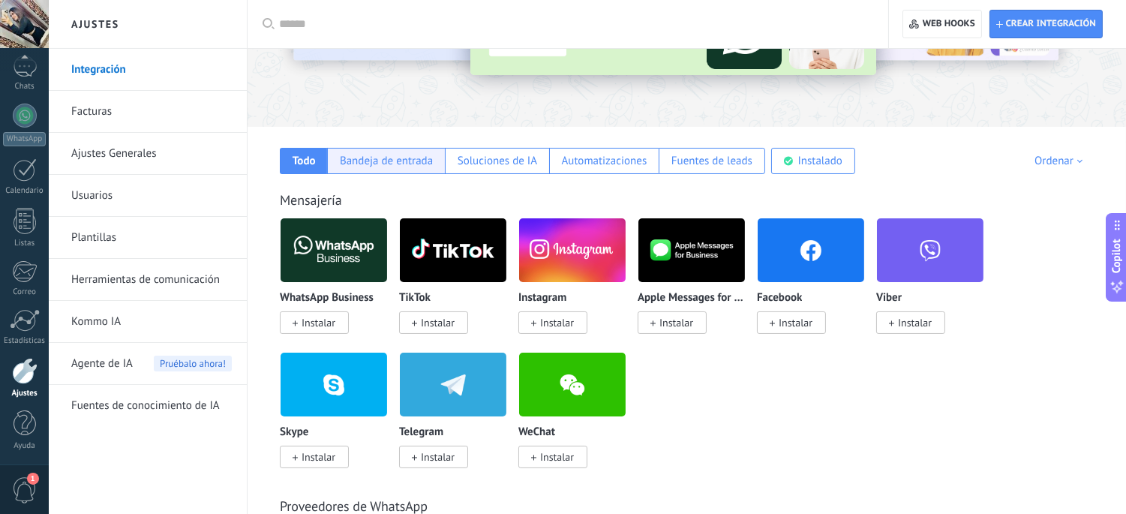
click at [425, 162] on div "Bandeja de entrada" at bounding box center [386, 161] width 93 height 14
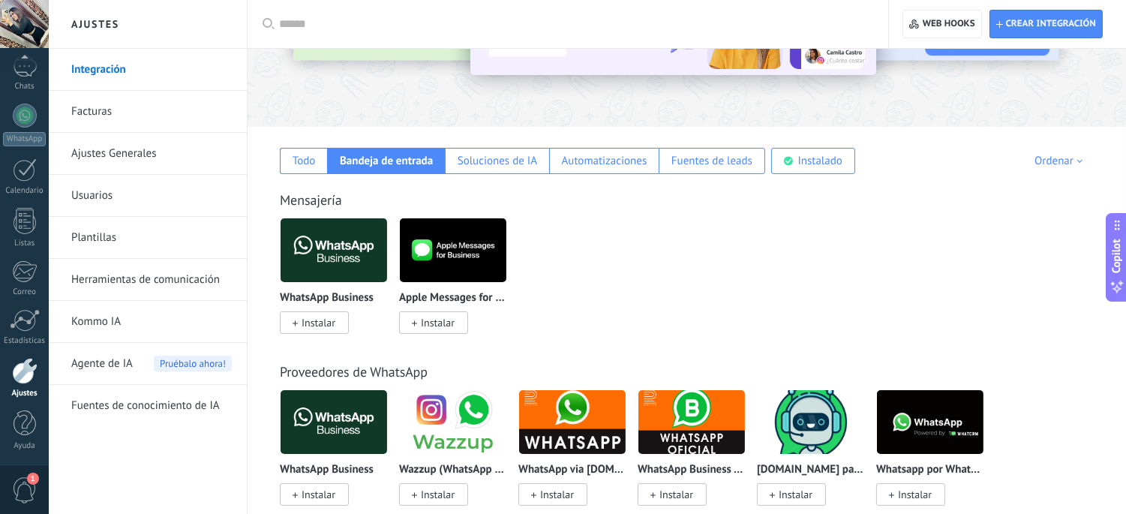
click at [288, 141] on div "Todo Bandeja de entrada Soluciones de IA Automatizaciones Fuentes de leads Inst…" at bounding box center [687, 150] width 848 height 47
click at [290, 152] on div "Todo" at bounding box center [303, 161] width 47 height 26
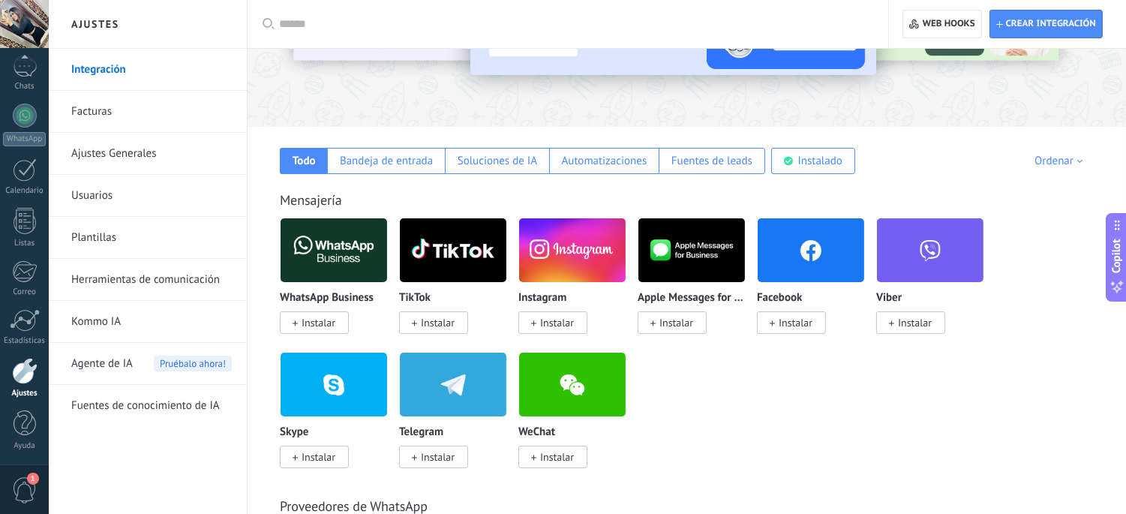
click at [293, 19] on input "text" at bounding box center [573, 25] width 588 height 16
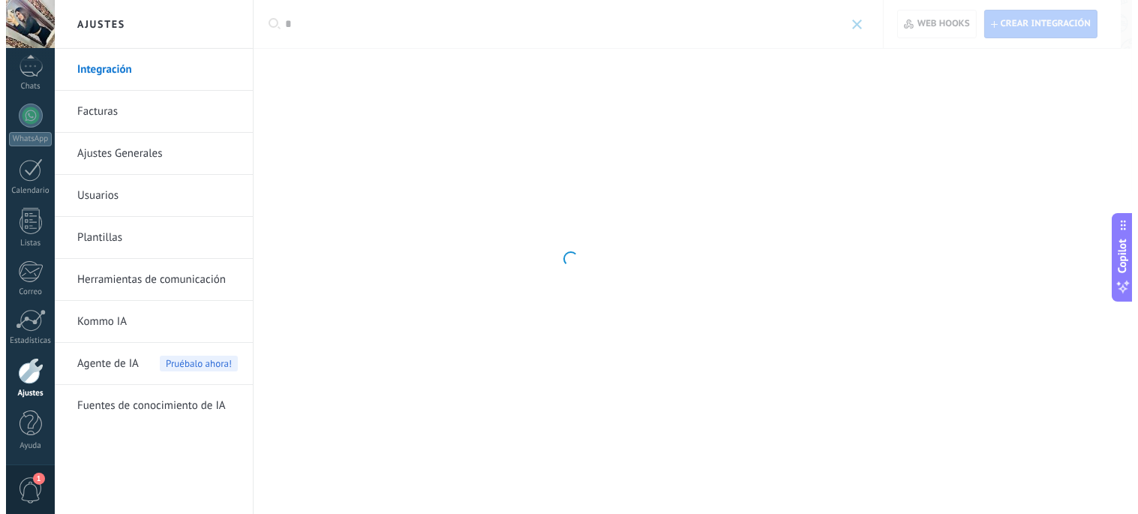
scroll to position [0, 0]
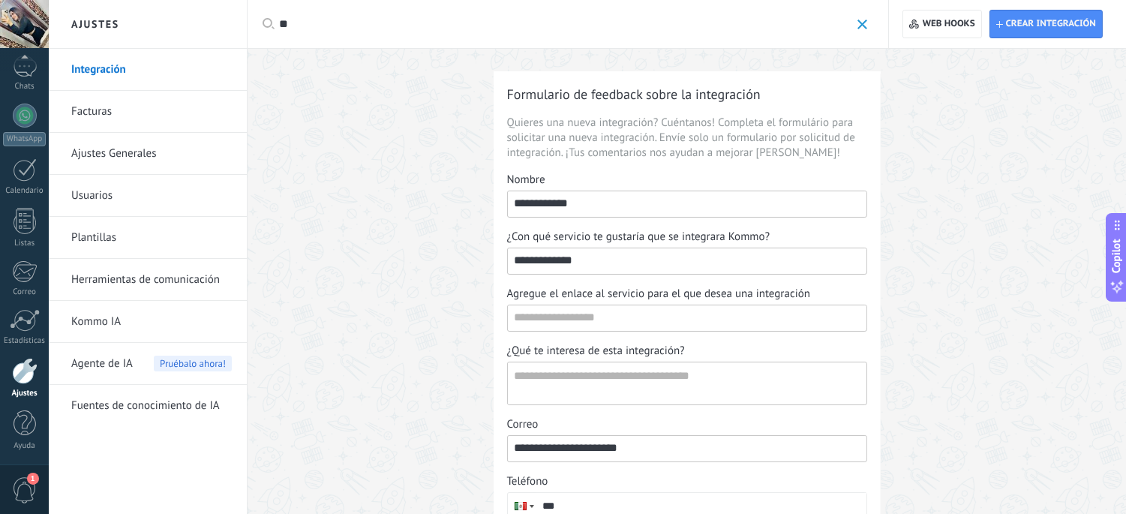
type input "*"
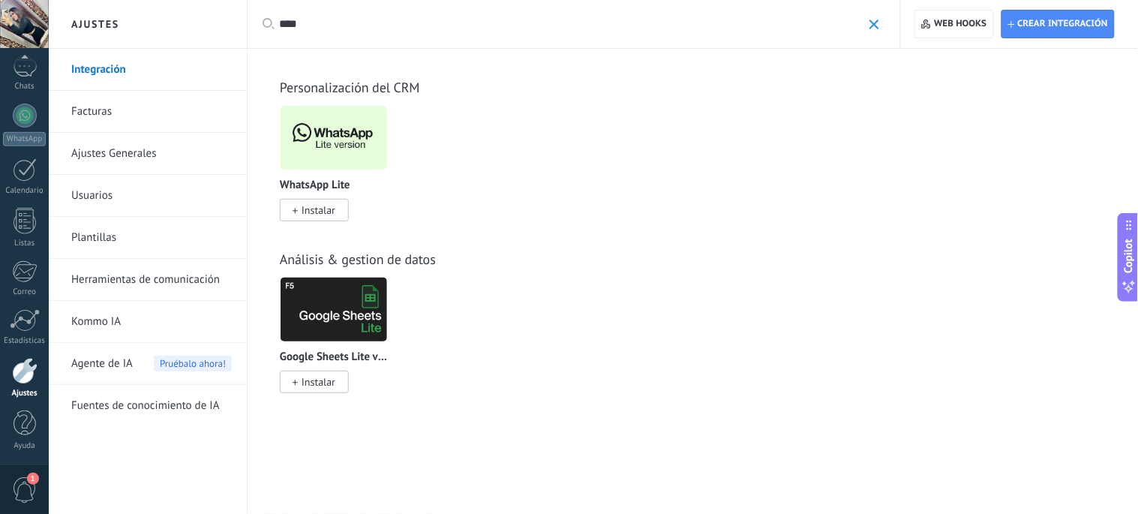
type input "****"
click at [319, 204] on span "Instalar" at bounding box center [319, 210] width 34 height 14
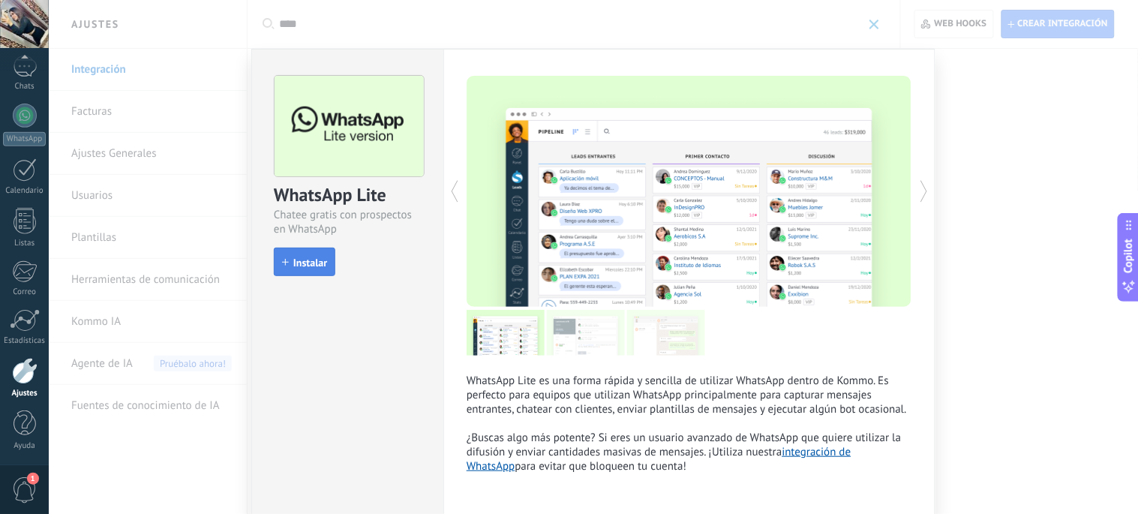
click at [315, 260] on span "Instalar" at bounding box center [310, 262] width 34 height 11
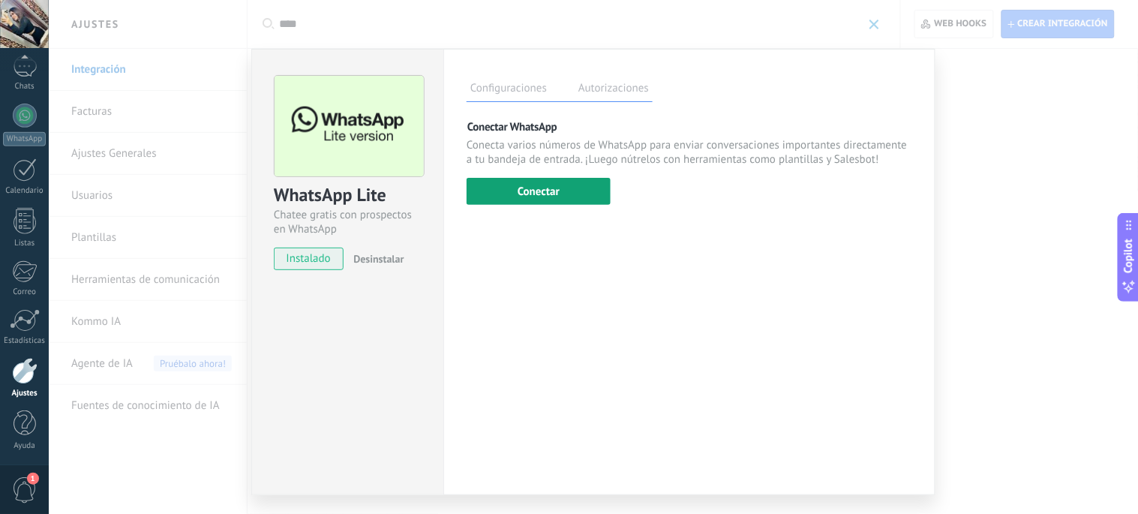
click at [552, 196] on button "Conectar" at bounding box center [539, 191] width 144 height 27
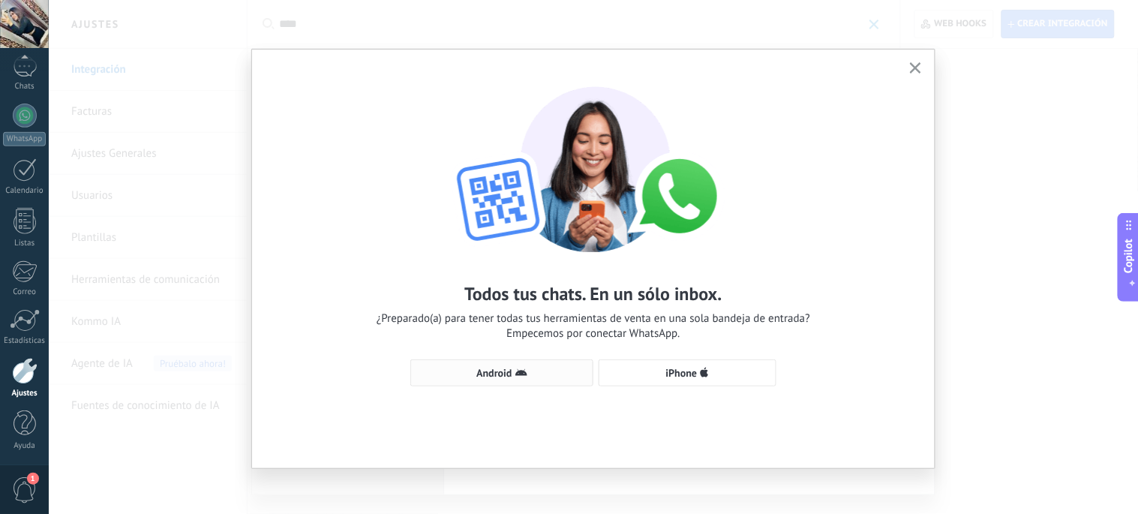
click at [499, 376] on span "Android" at bounding box center [493, 373] width 35 height 11
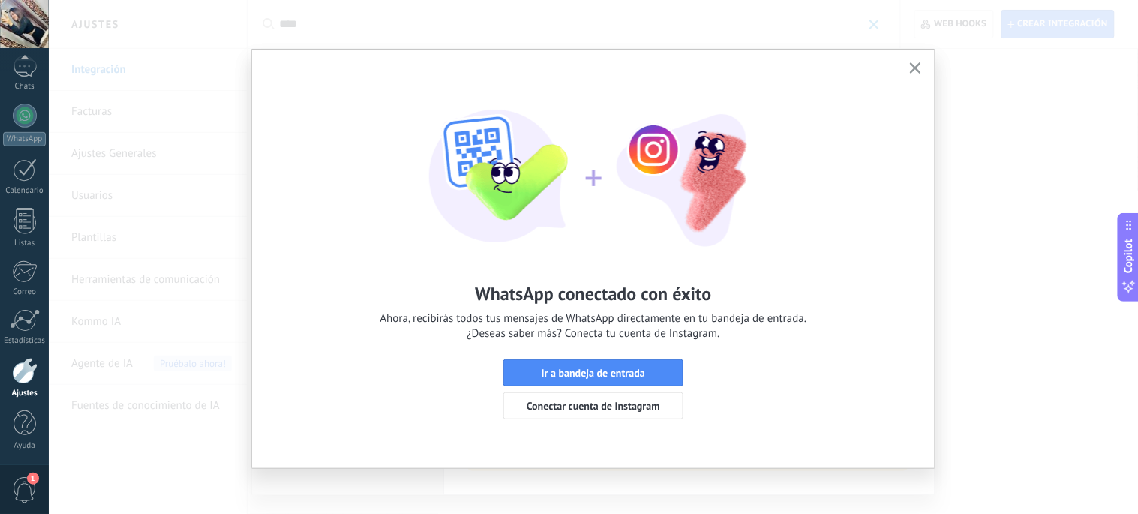
click at [911, 68] on use "button" at bounding box center [915, 67] width 11 height 11
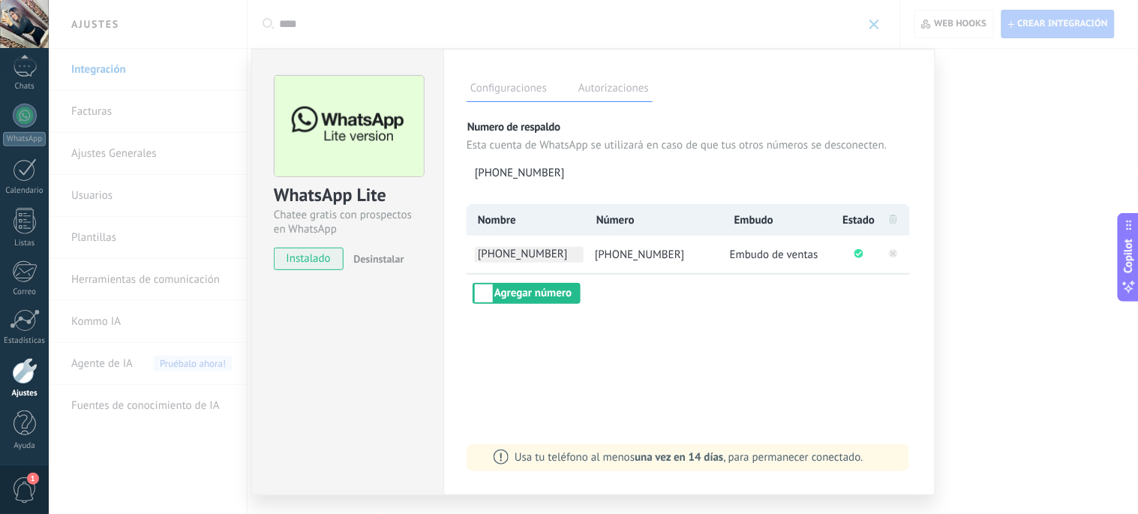
click at [527, 249] on span "[PHONE_NUMBER]" at bounding box center [529, 255] width 109 height 16
type input "*"
type input "****"
click at [602, 286] on div "Nombre Número Embudo Estado **** [PHONE_NUMBER] Embudo de ventas Agregar número" at bounding box center [690, 254] width 446 height 100
click at [812, 256] on span "Embudo de ventas" at bounding box center [774, 255] width 89 height 14
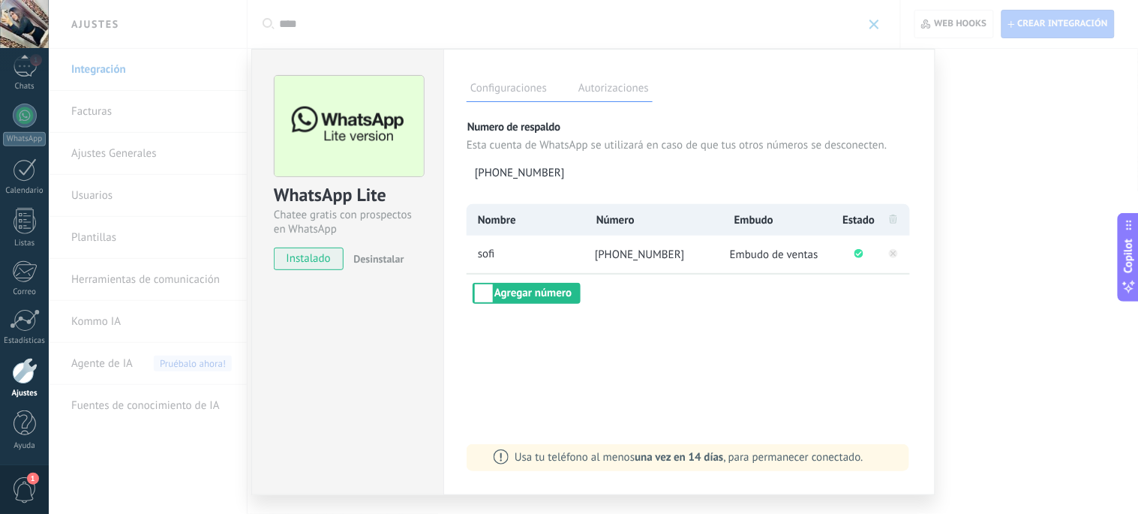
click at [875, 26] on div "WhatsApp Lite Chatee gratis con prospectos en WhatsApp instalado Desinstalar Co…" at bounding box center [593, 257] width 1089 height 514
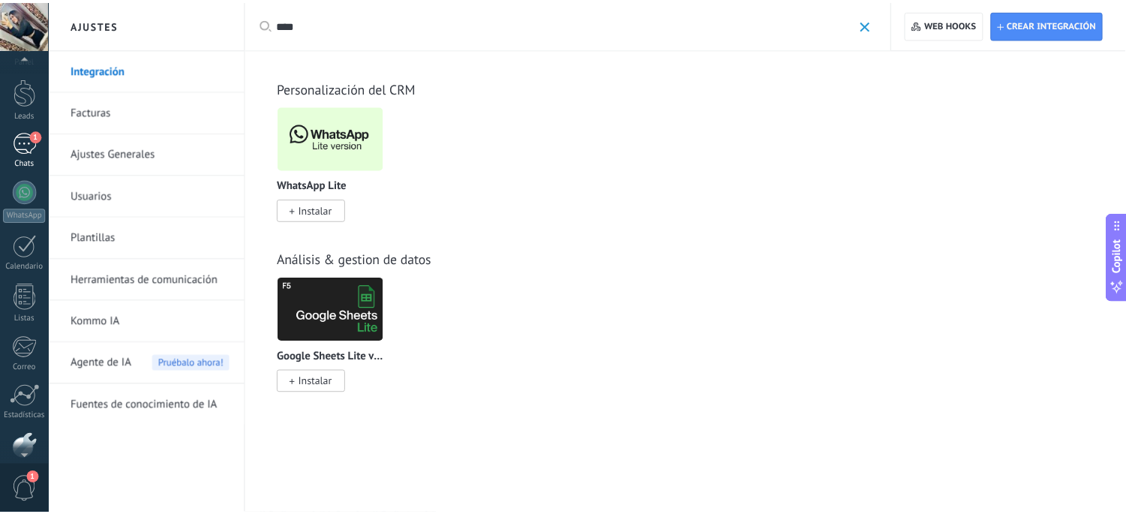
scroll to position [19, 0]
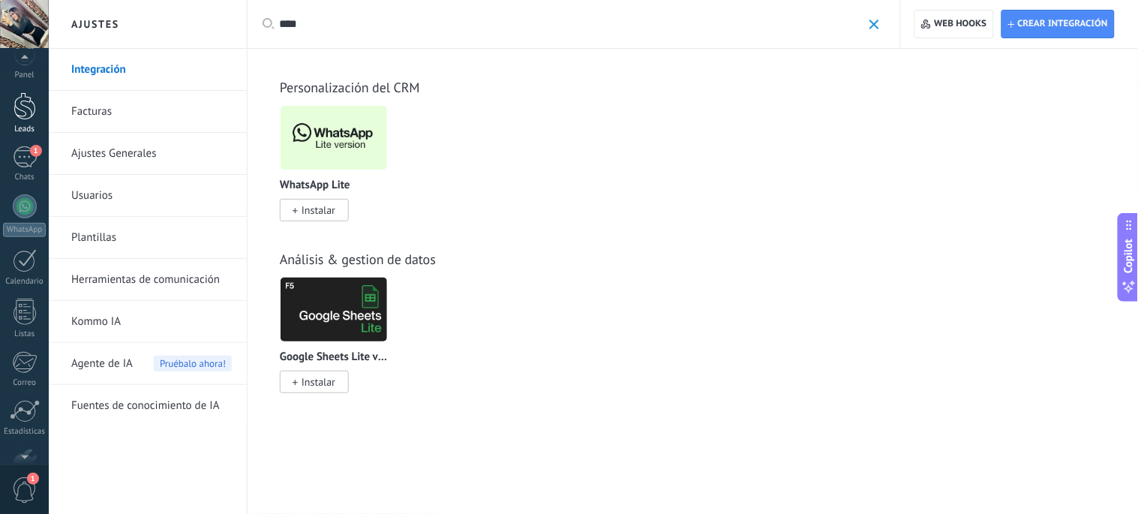
click at [23, 108] on div at bounding box center [25, 106] width 23 height 28
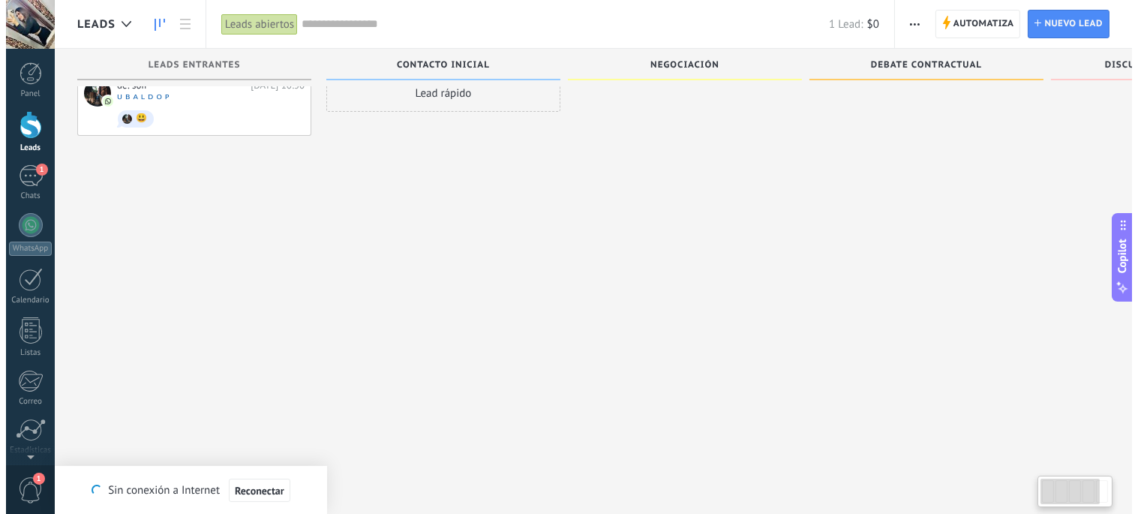
scroll to position [14, 0]
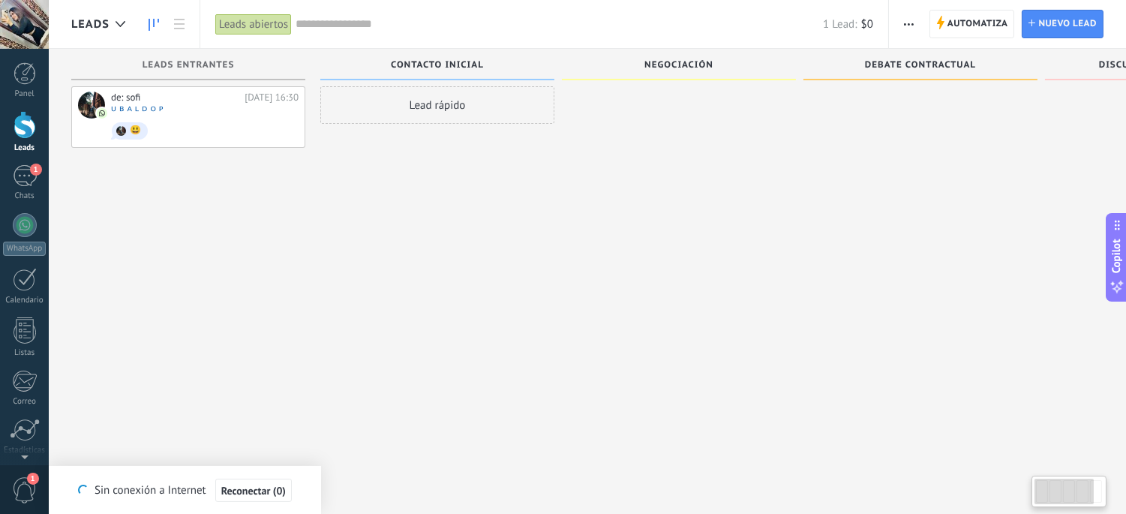
click at [272, 23] on div "Leads abiertos" at bounding box center [253, 25] width 77 height 22
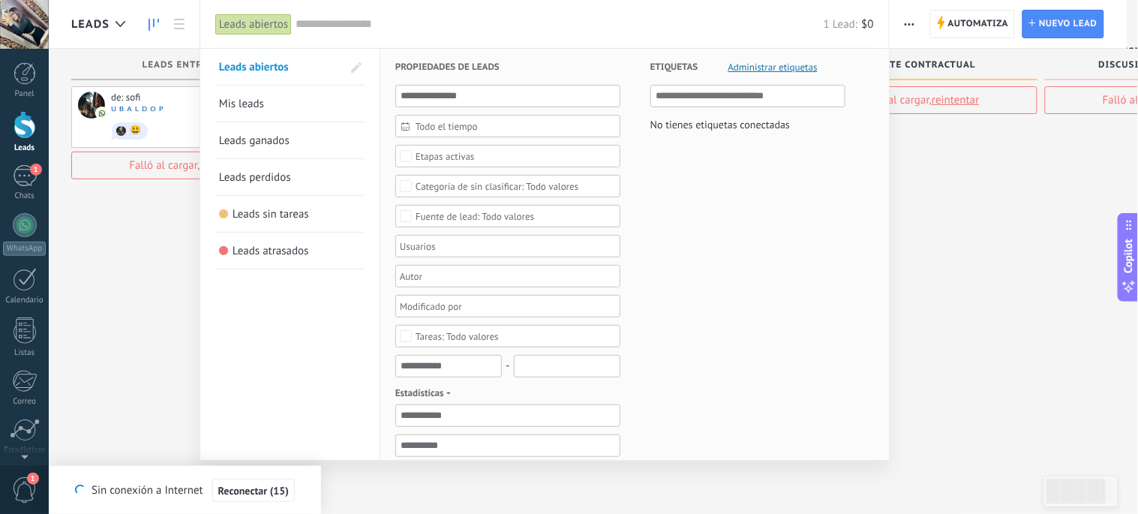
click at [26, 20] on div at bounding box center [24, 24] width 49 height 49
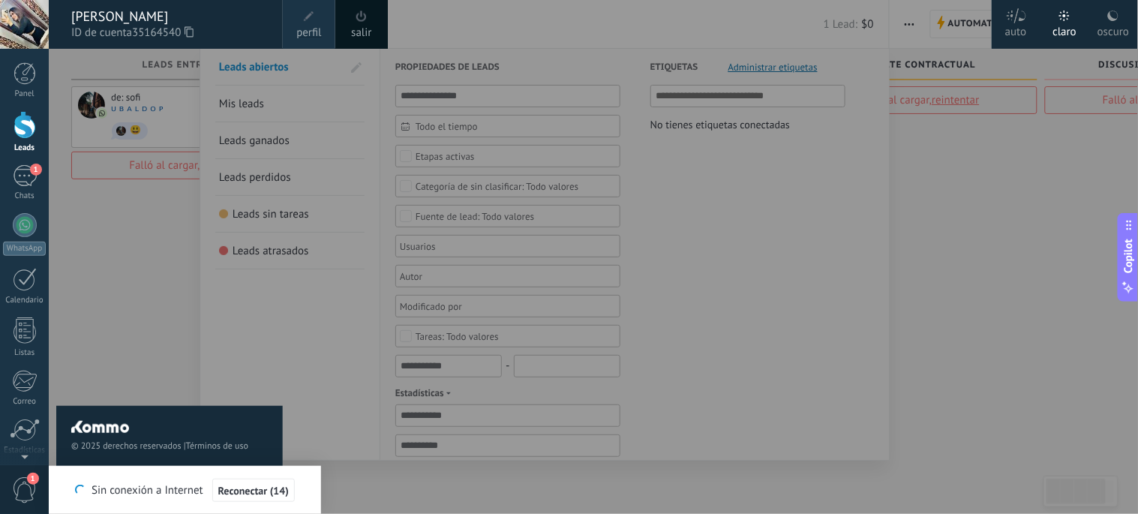
click at [298, 25] on span "perfil" at bounding box center [308, 33] width 25 height 17
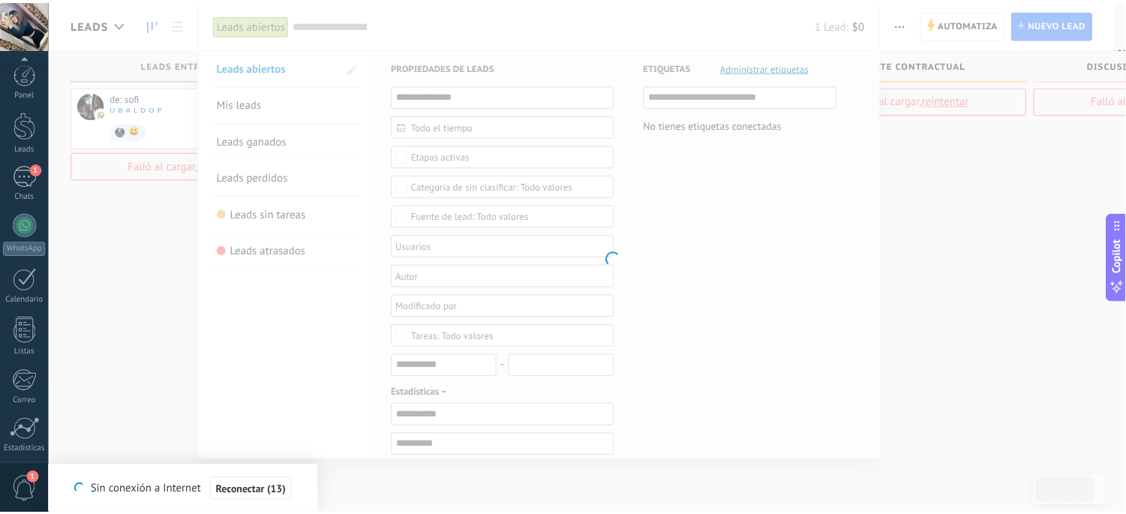
scroll to position [110, 0]
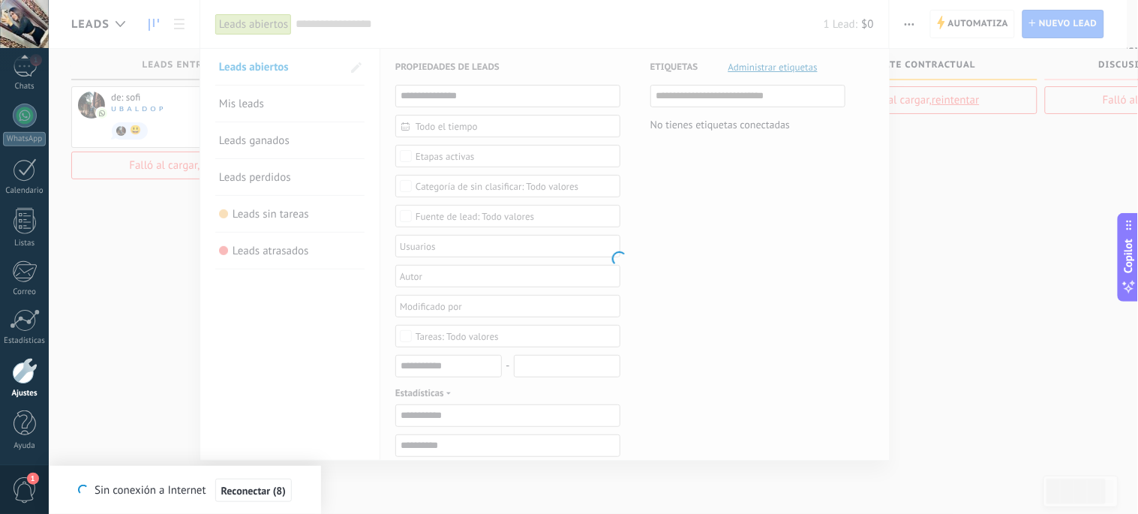
click at [23, 16] on div at bounding box center [24, 24] width 49 height 49
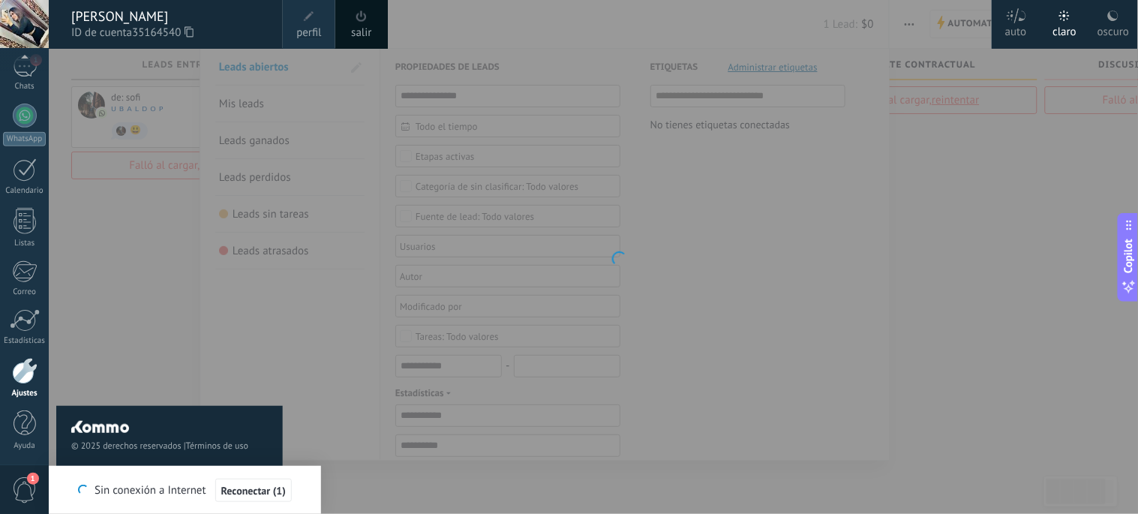
click at [309, 23] on span at bounding box center [309, 16] width 17 height 17
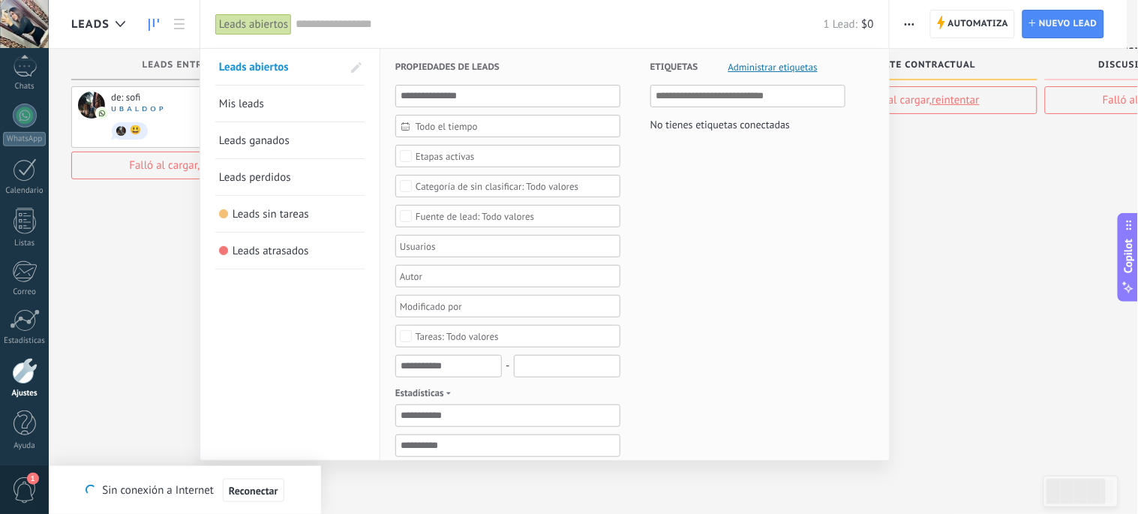
click at [122, 25] on div at bounding box center [569, 257] width 1138 height 514
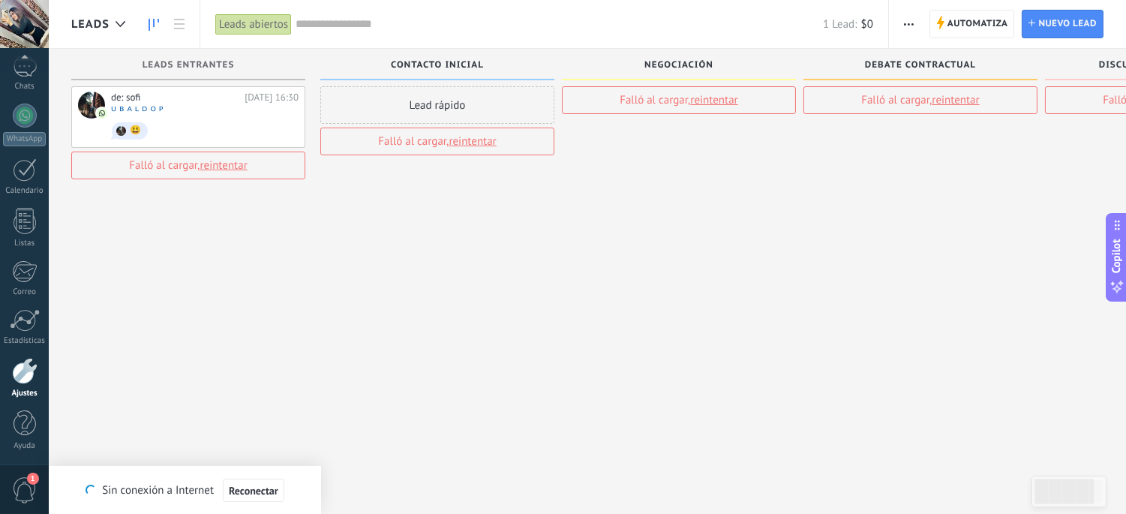
click at [15, 18] on div at bounding box center [24, 24] width 49 height 49
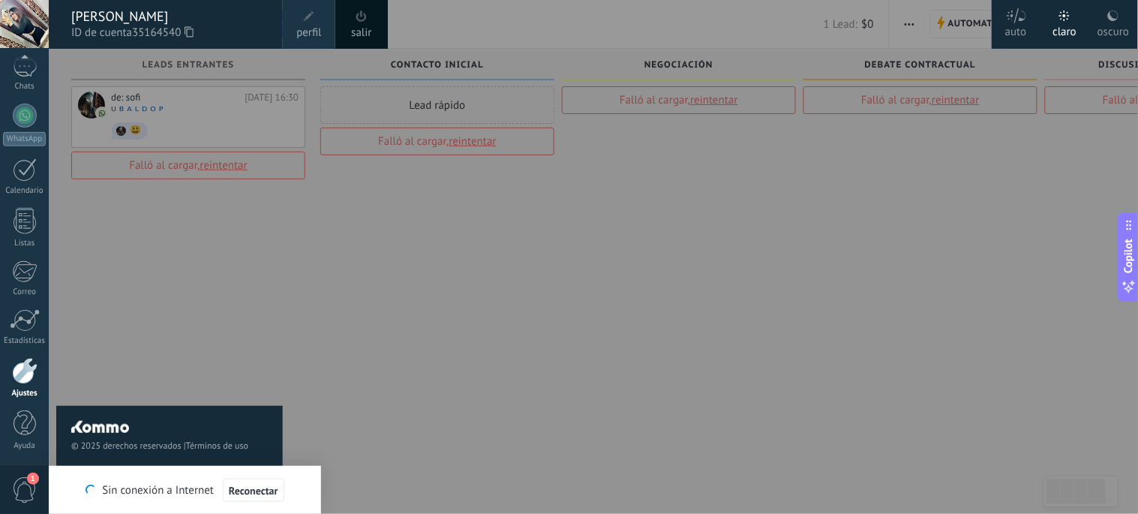
click at [315, 23] on span at bounding box center [309, 16] width 17 height 17
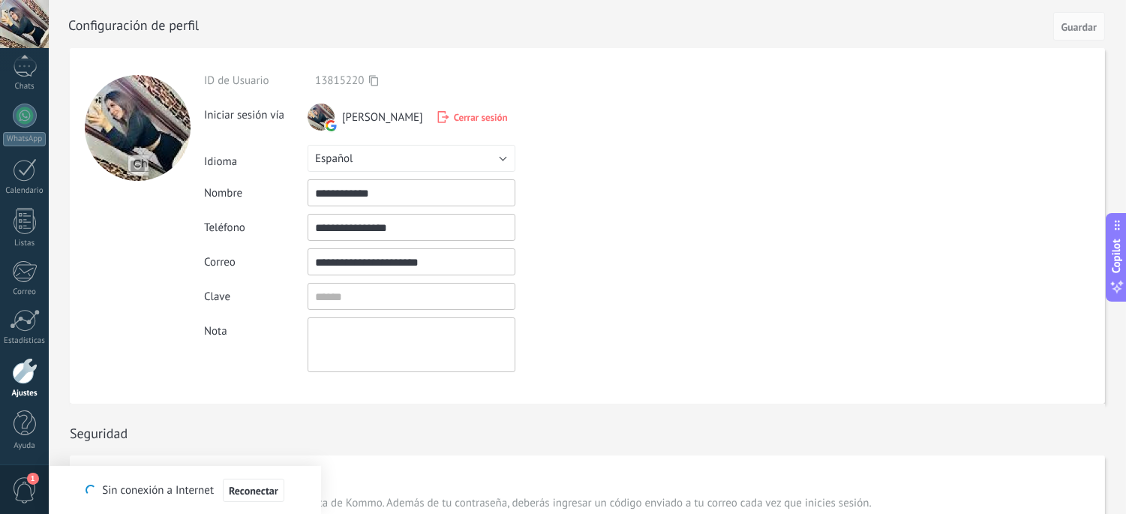
click at [128, 132] on div at bounding box center [138, 128] width 106 height 106
click at [26, 18] on div at bounding box center [24, 24] width 49 height 49
click at [1013, 23] on span "Guardar" at bounding box center [1078, 27] width 35 height 11
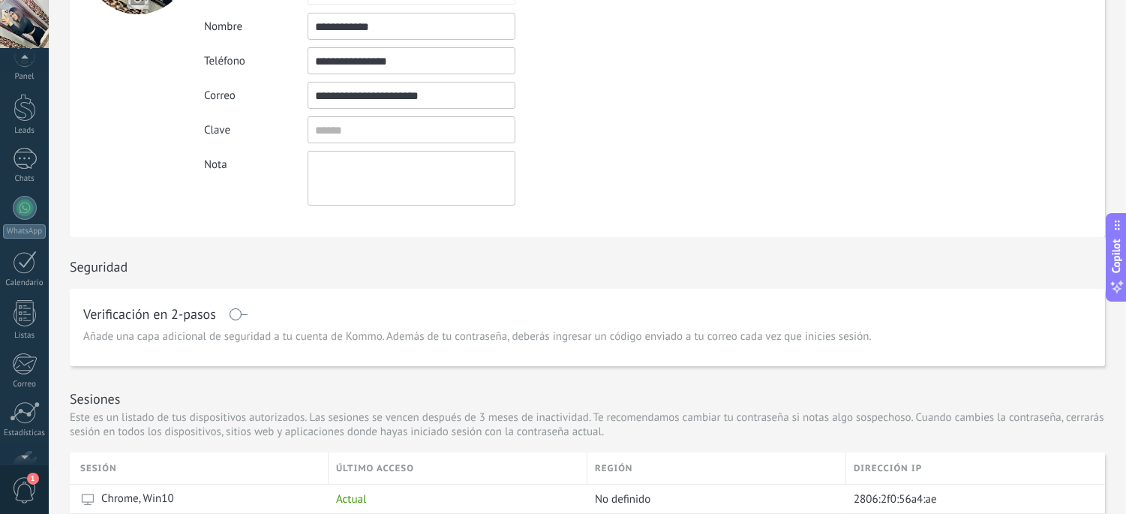
scroll to position [0, 0]
click at [24, 51] on div "Panel Leads 1 Chats WhatsApp Clientes" at bounding box center [49, 257] width 98 height 416
click at [31, 26] on div at bounding box center [24, 24] width 49 height 49
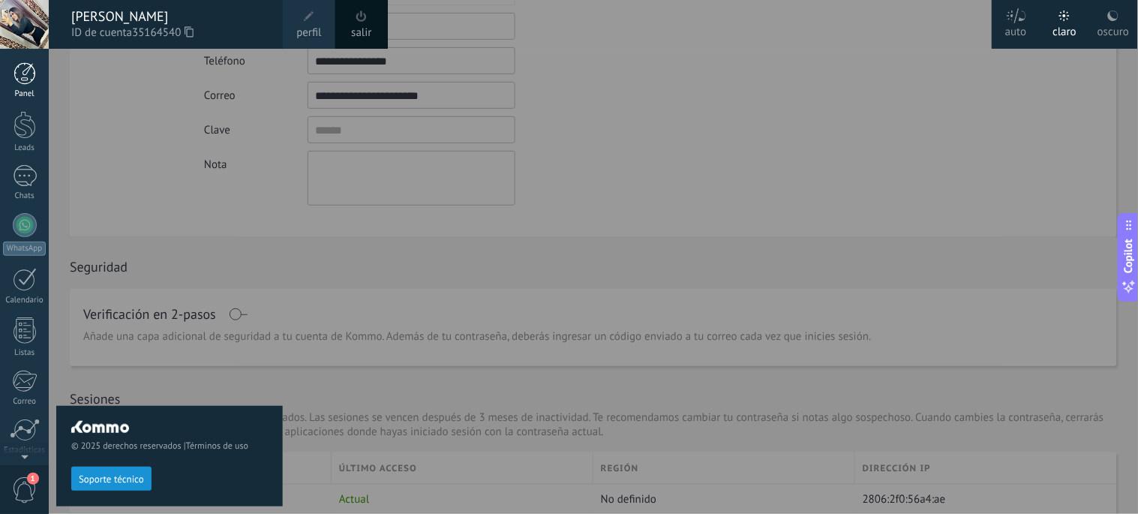
click at [19, 73] on div at bounding box center [25, 73] width 23 height 23
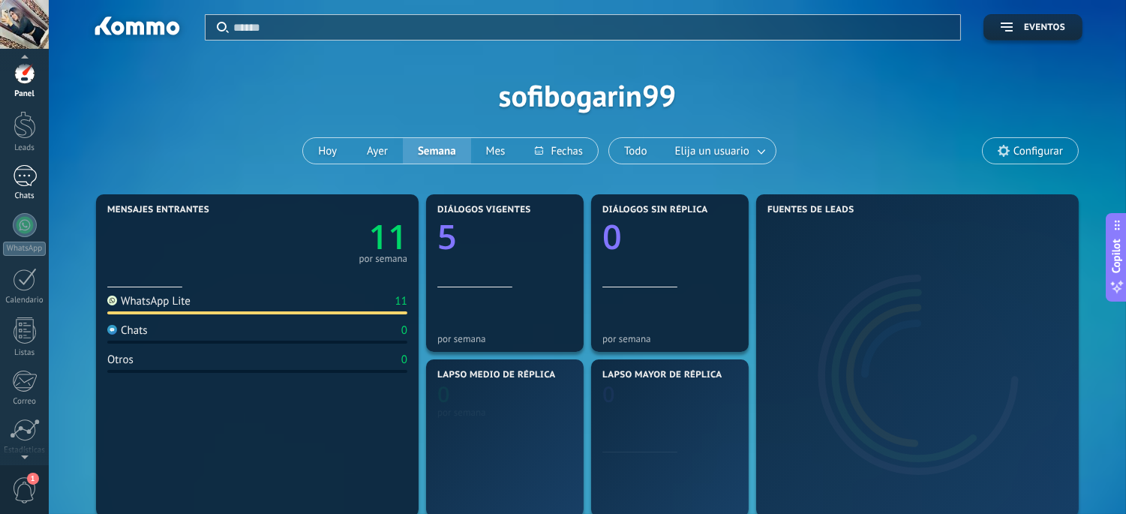
click at [23, 165] on div "1" at bounding box center [25, 176] width 24 height 22
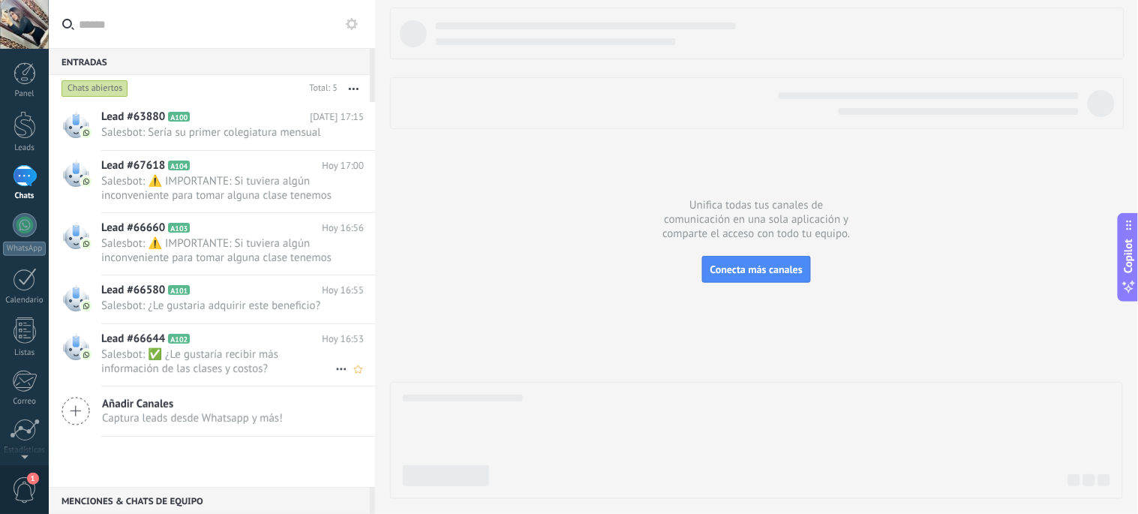
click at [138, 341] on span "Lead #66644" at bounding box center [133, 339] width 64 height 15
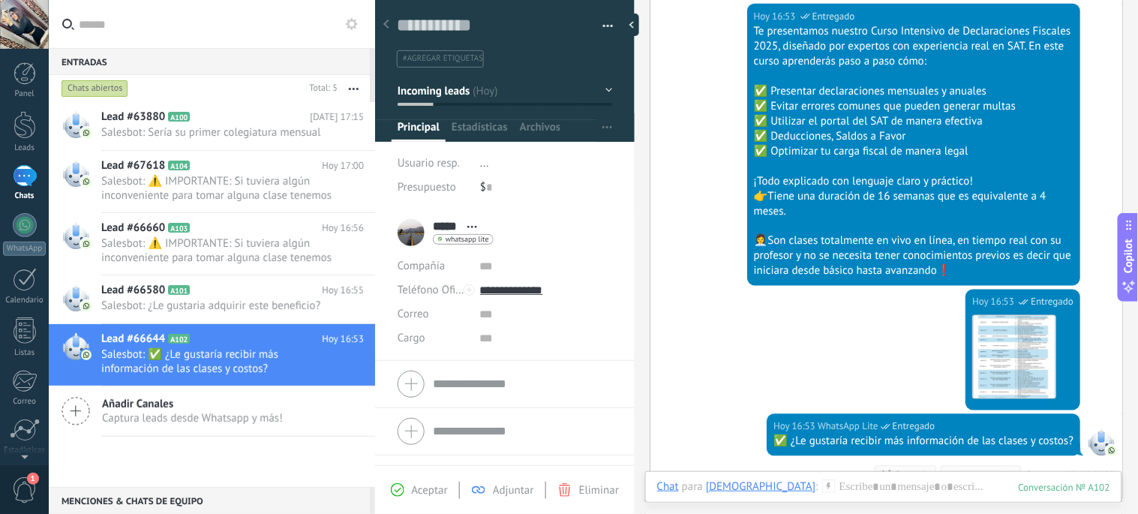
scroll to position [500, 0]
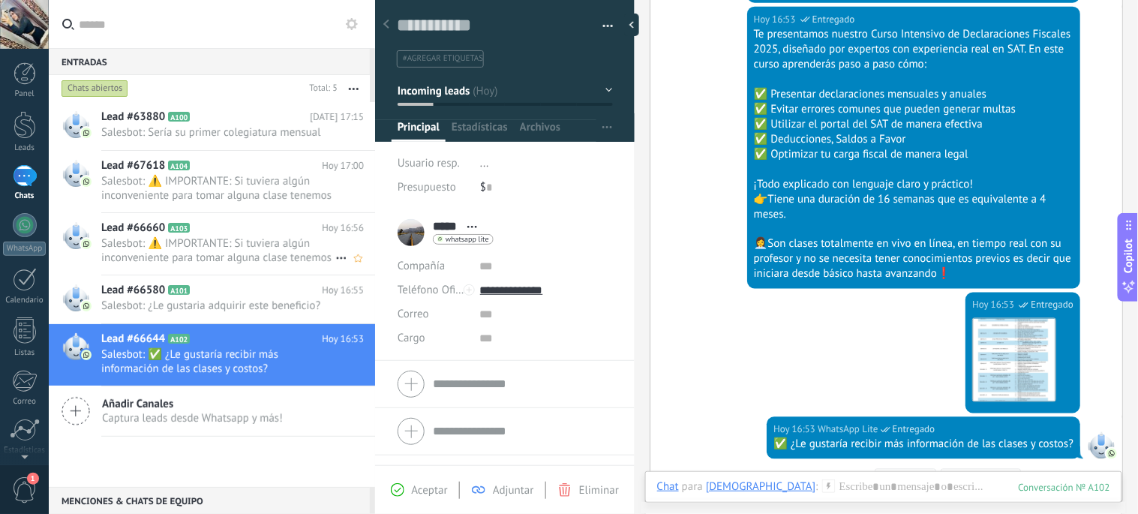
click at [170, 241] on span "Salesbot: ⚠️ IMPORTANTE: Si tuviera algún inconveniente para tomar alguna clase…" at bounding box center [218, 250] width 234 height 29
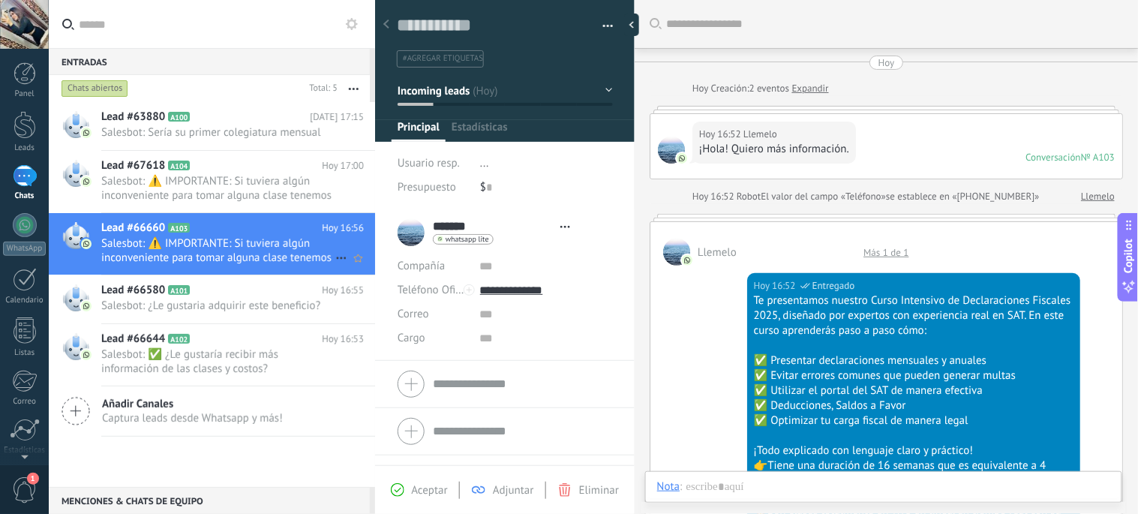
type textarea "**********"
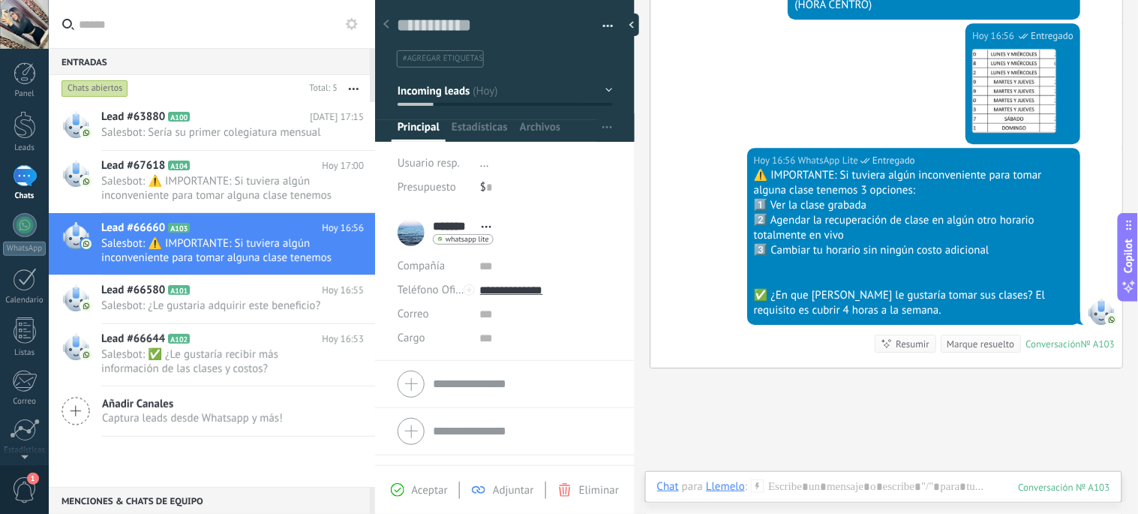
click at [32, 32] on div at bounding box center [24, 24] width 49 height 49
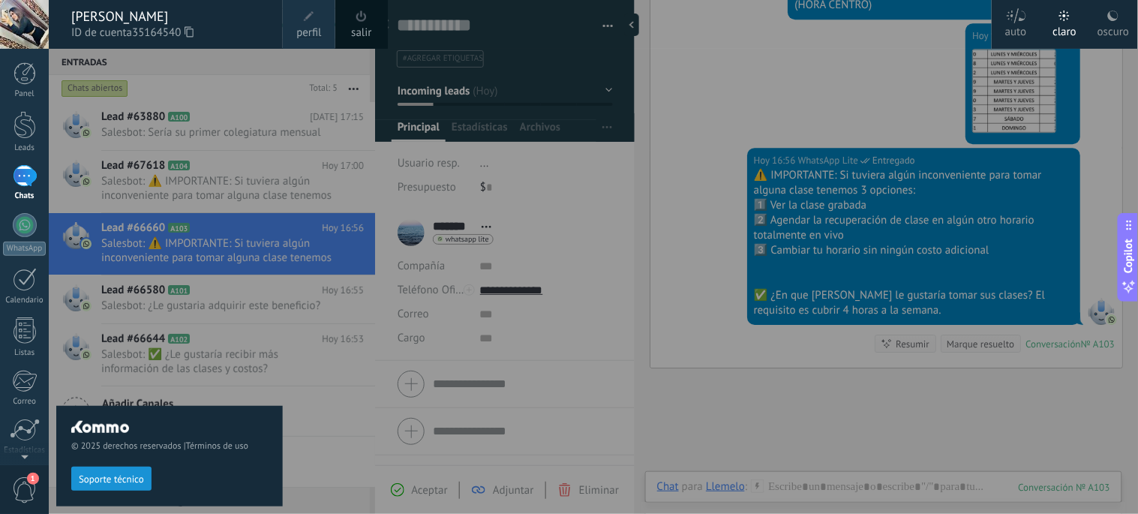
click at [360, 29] on link "salir" at bounding box center [361, 33] width 20 height 17
